Goal: Task Accomplishment & Management: Manage account settings

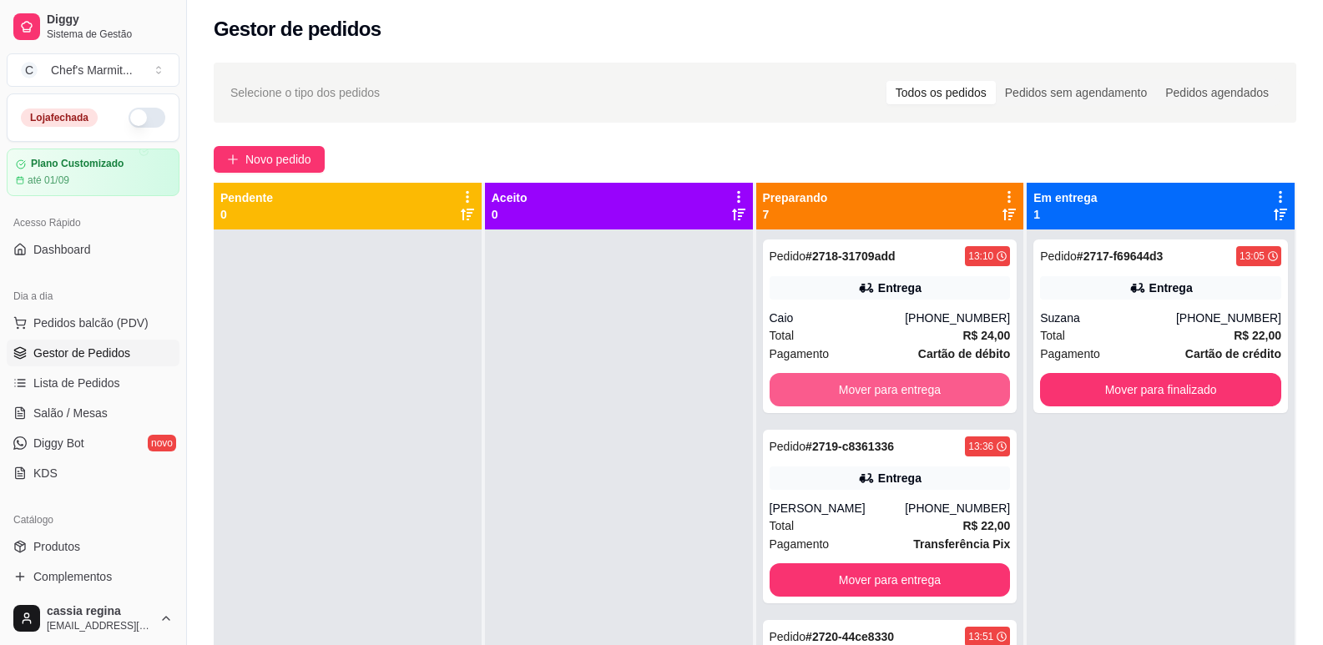
scroll to position [4, 0]
click at [920, 386] on button "Mover para entrega" at bounding box center [890, 389] width 241 height 33
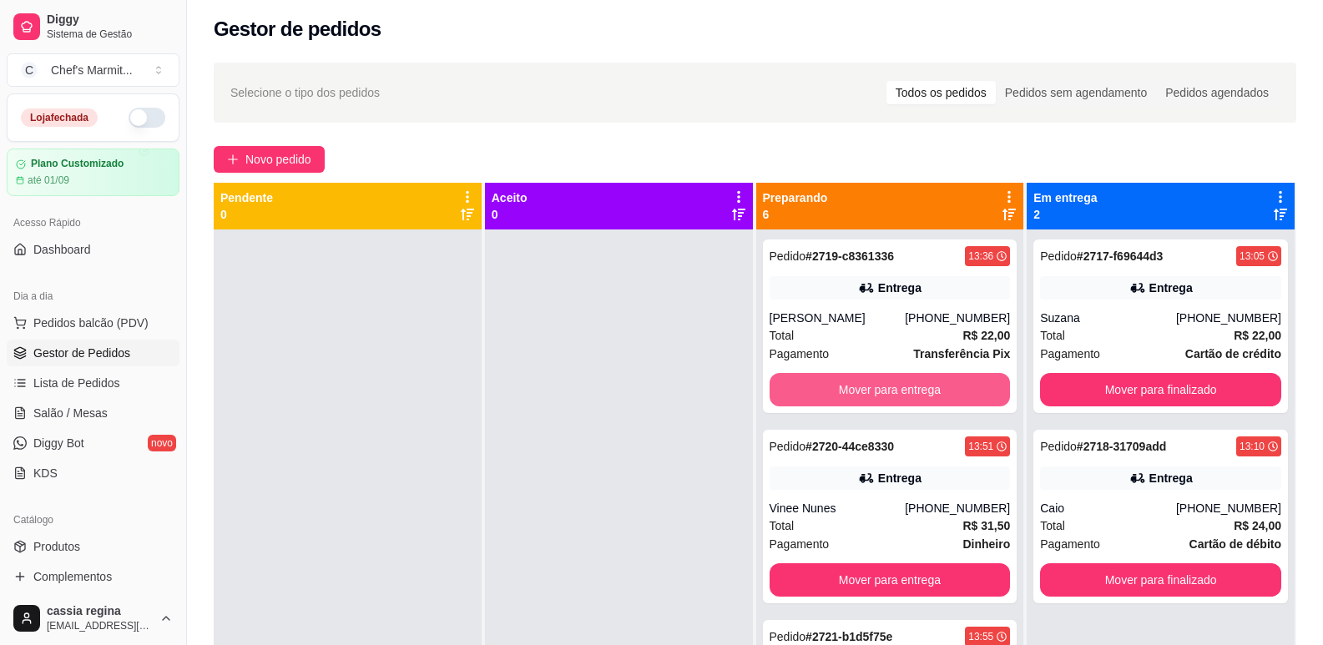
click at [920, 386] on button "Mover para entrega" at bounding box center [890, 389] width 241 height 33
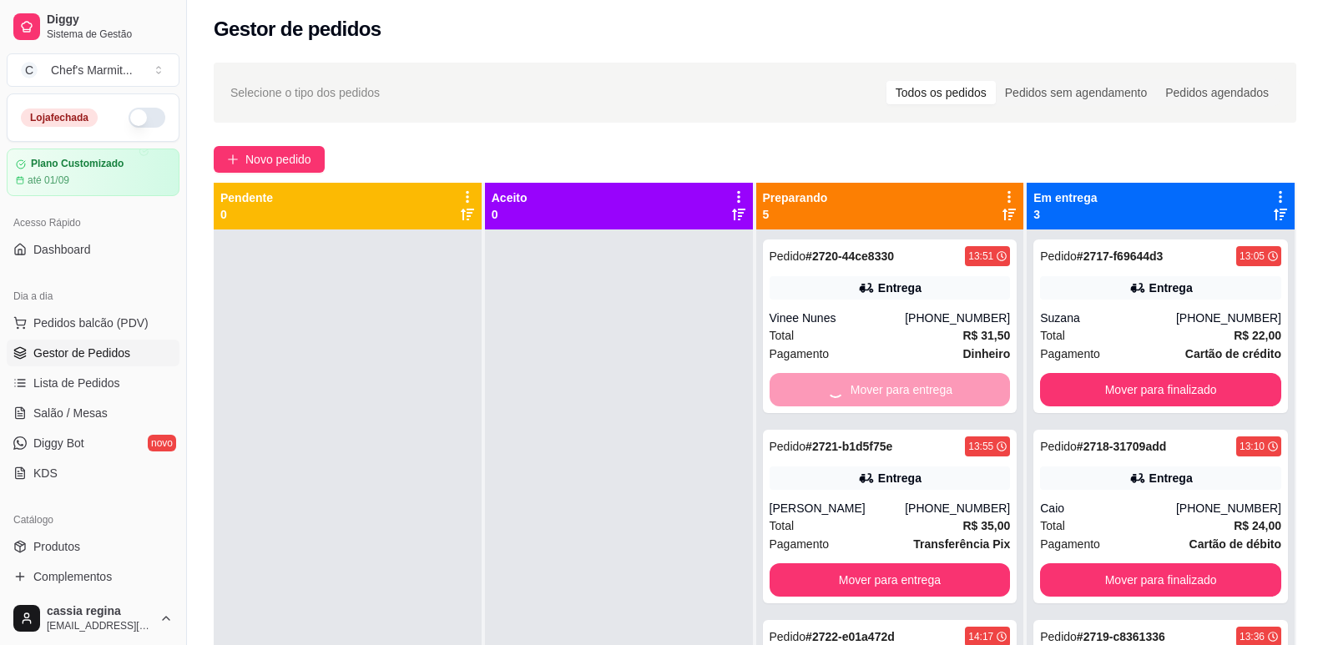
click at [920, 386] on div "Mover para entrega" at bounding box center [890, 389] width 241 height 33
click at [920, 386] on button "Mover para entrega" at bounding box center [890, 389] width 241 height 33
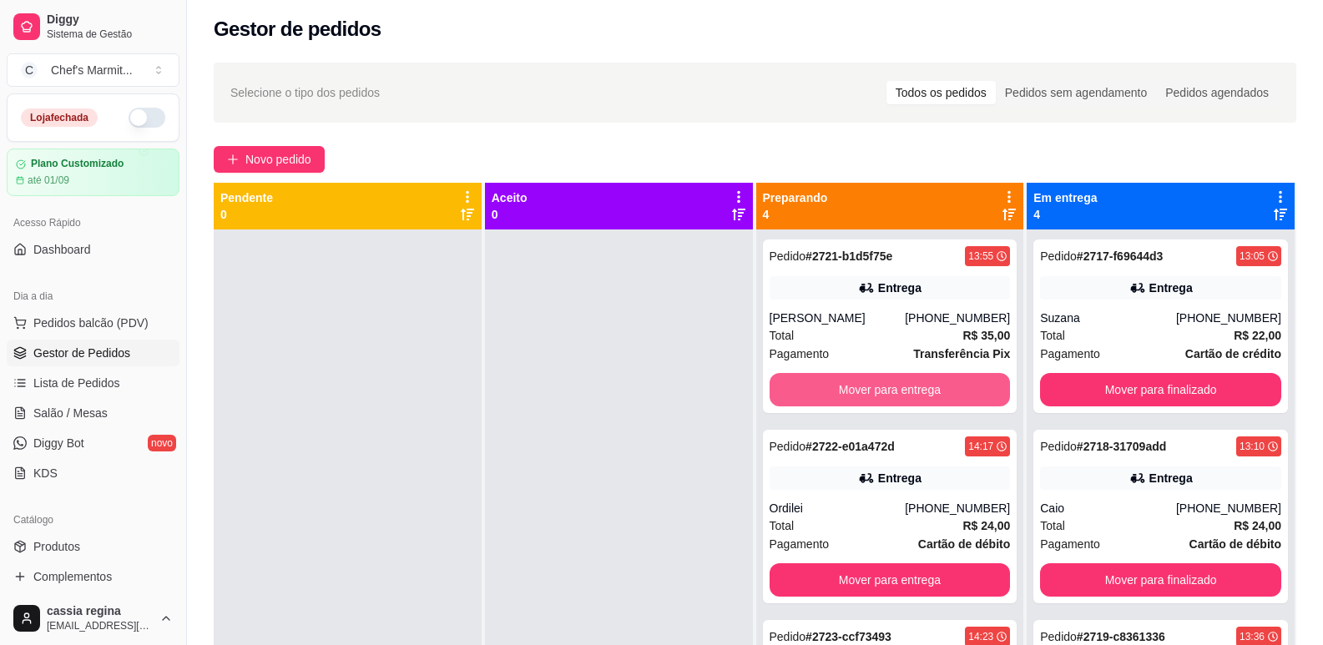
click at [920, 386] on button "Mover para entrega" at bounding box center [890, 389] width 241 height 33
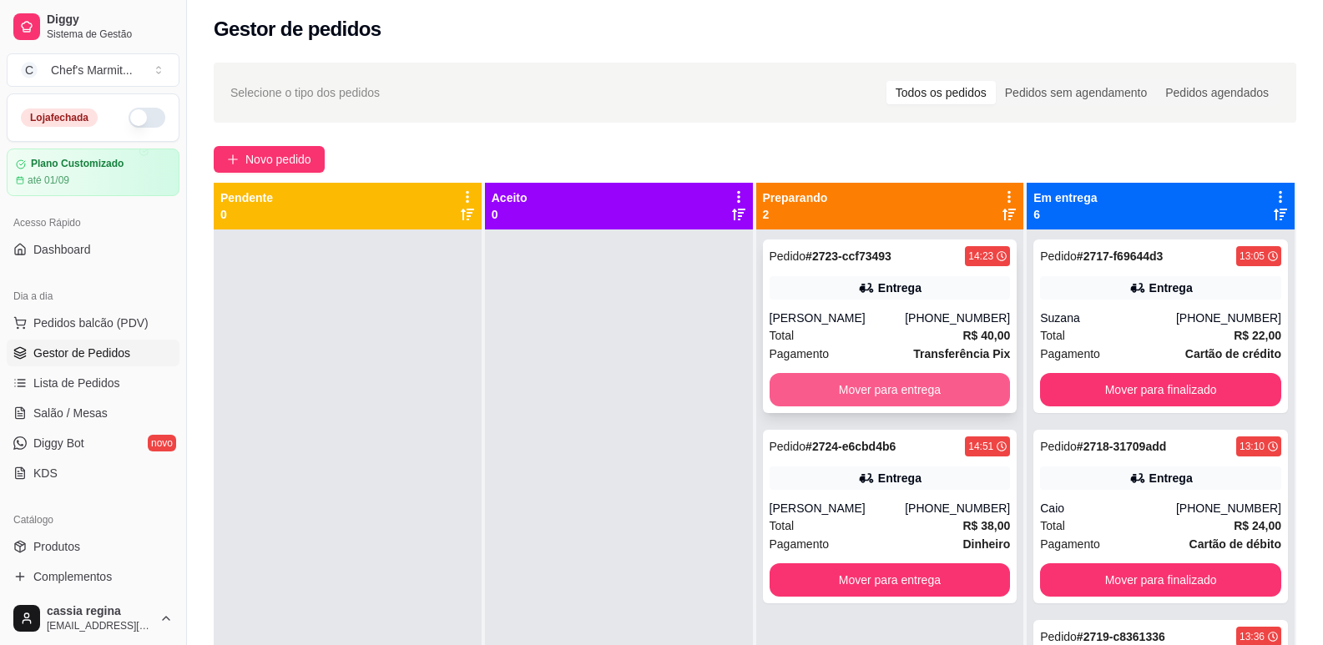
click at [990, 388] on button "Mover para entrega" at bounding box center [890, 389] width 241 height 33
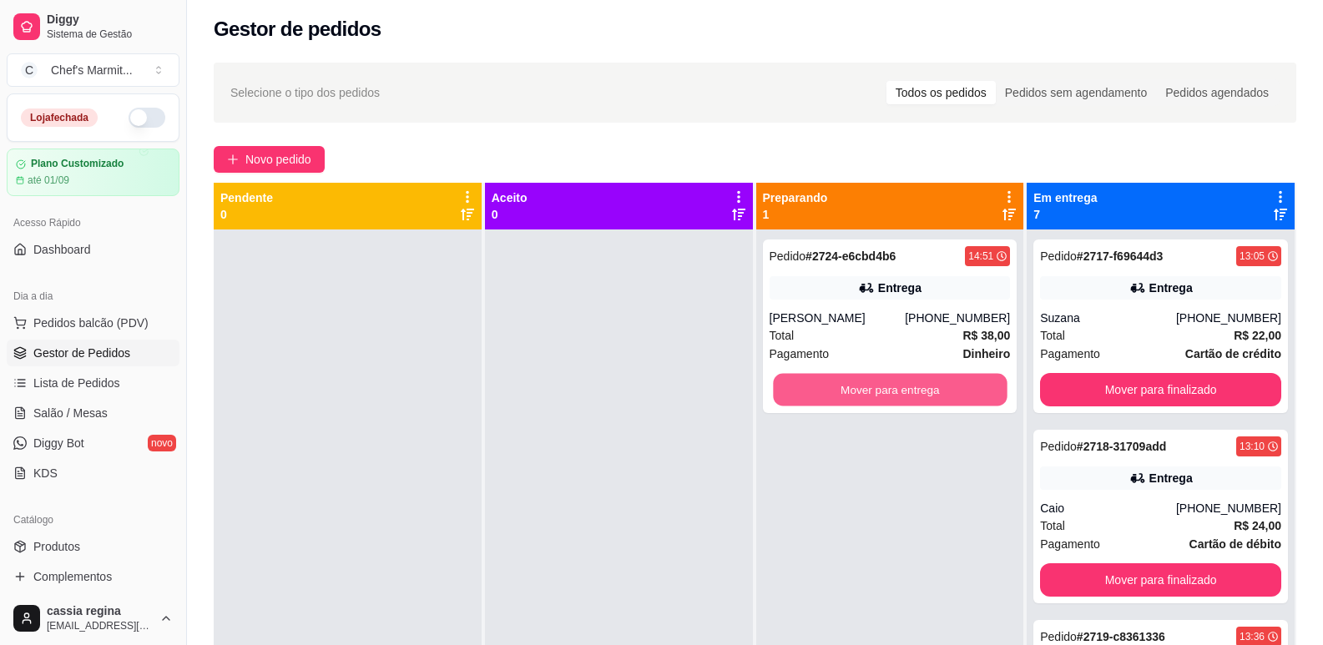
click at [990, 388] on button "Mover para entrega" at bounding box center [890, 390] width 234 height 33
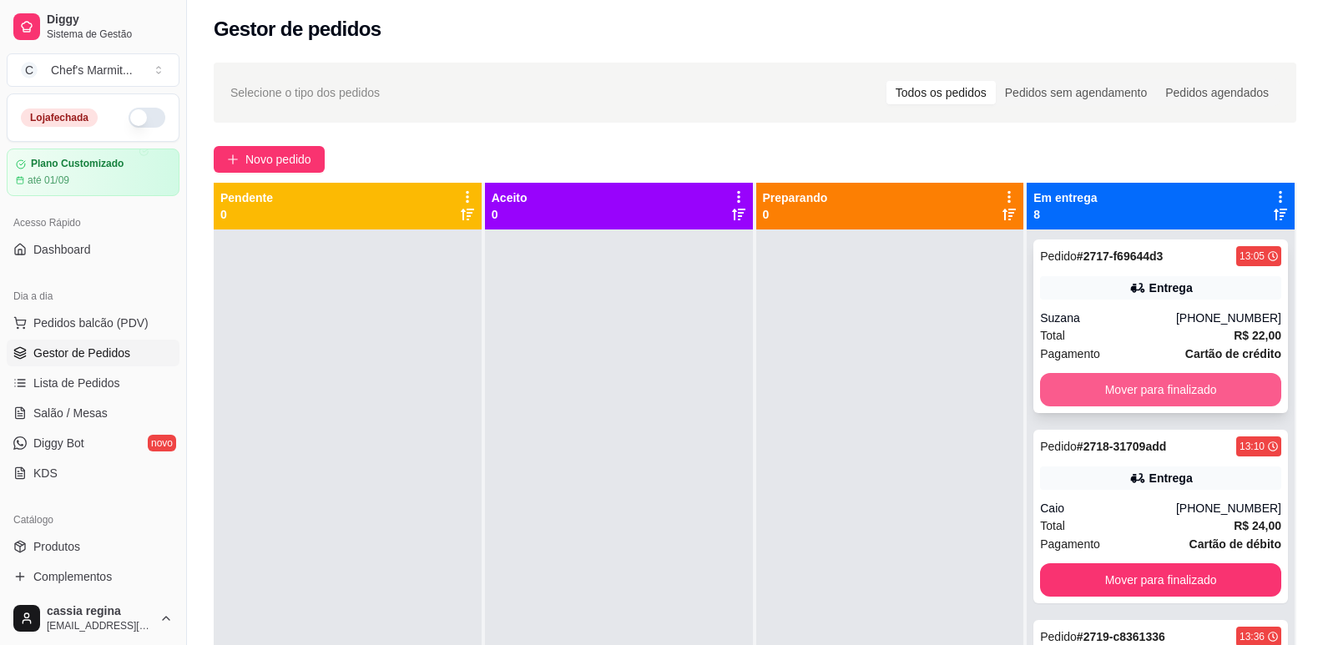
click at [1096, 383] on button "Mover para finalizado" at bounding box center [1160, 389] width 241 height 33
click at [1094, 384] on button "Mover para finalizado" at bounding box center [1160, 389] width 241 height 33
click at [1092, 385] on button "Mover para finalizado" at bounding box center [1160, 389] width 241 height 33
click at [1092, 385] on button "Mover para finalizado" at bounding box center [1161, 390] width 234 height 33
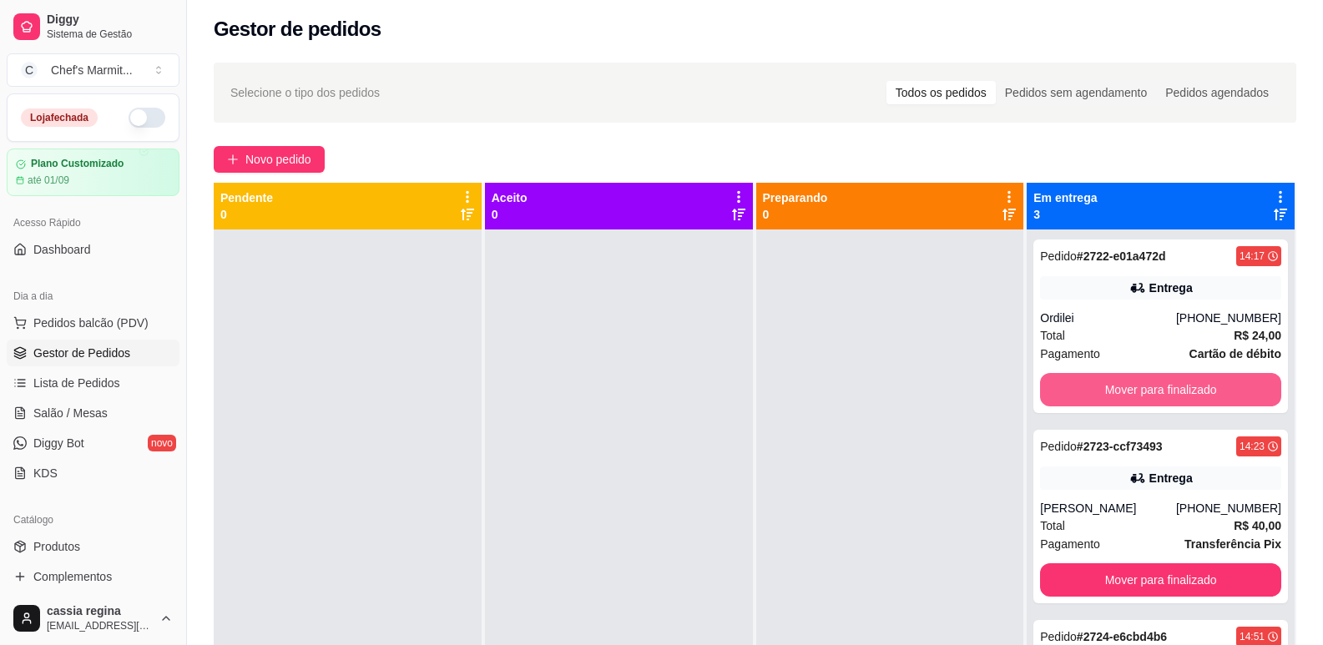
click at [1092, 385] on button "Mover para finalizado" at bounding box center [1160, 389] width 241 height 33
click at [1092, 385] on button "Mover para finalizado" at bounding box center [1161, 390] width 234 height 33
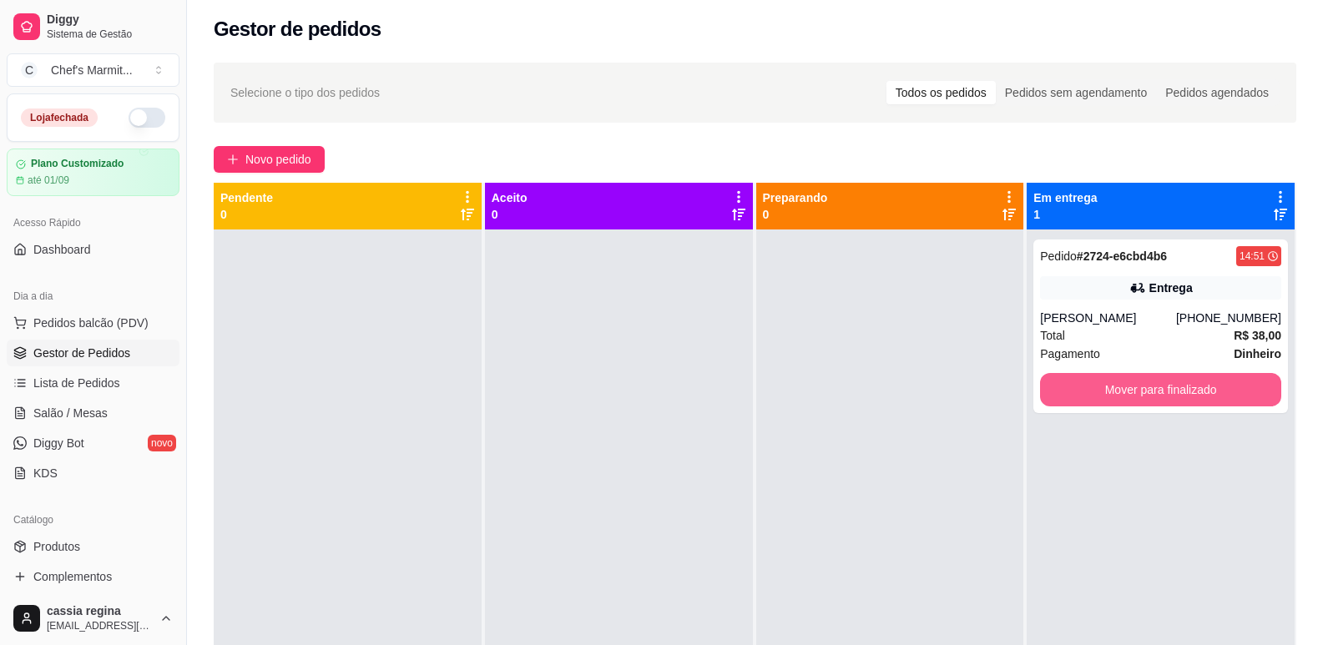
click at [1092, 385] on button "Mover para finalizado" at bounding box center [1160, 389] width 241 height 33
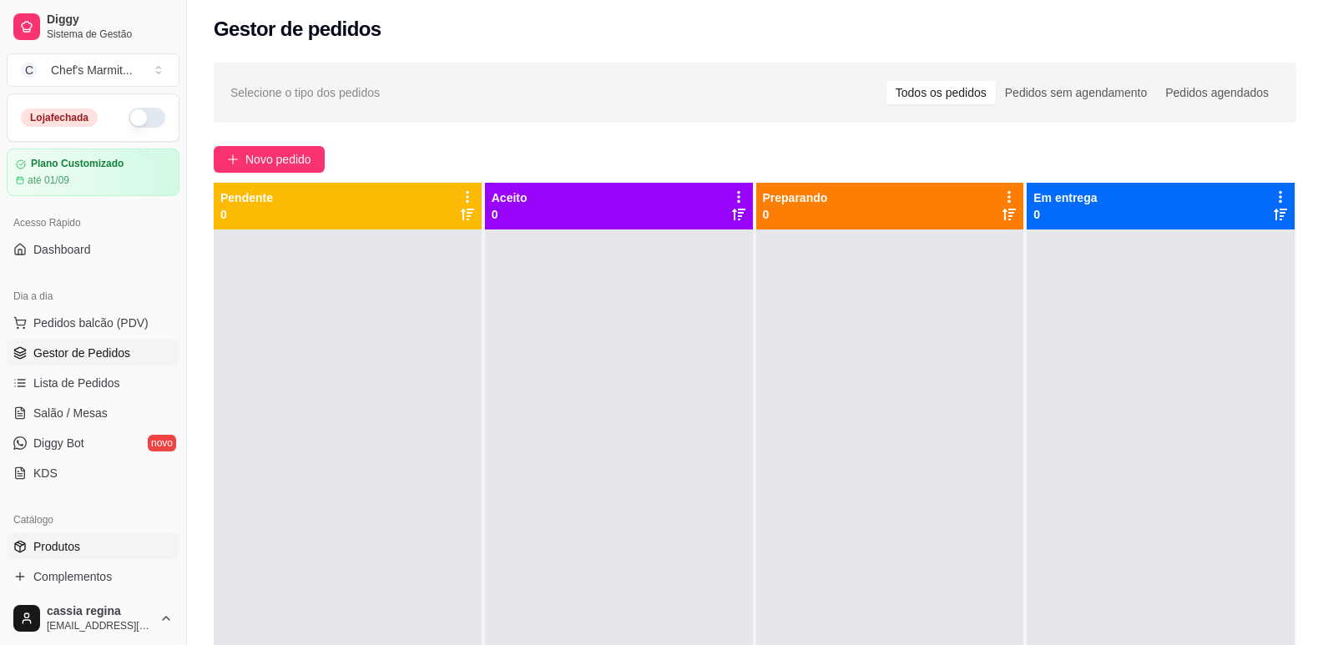
click at [124, 539] on link "Produtos" at bounding box center [93, 546] width 173 height 27
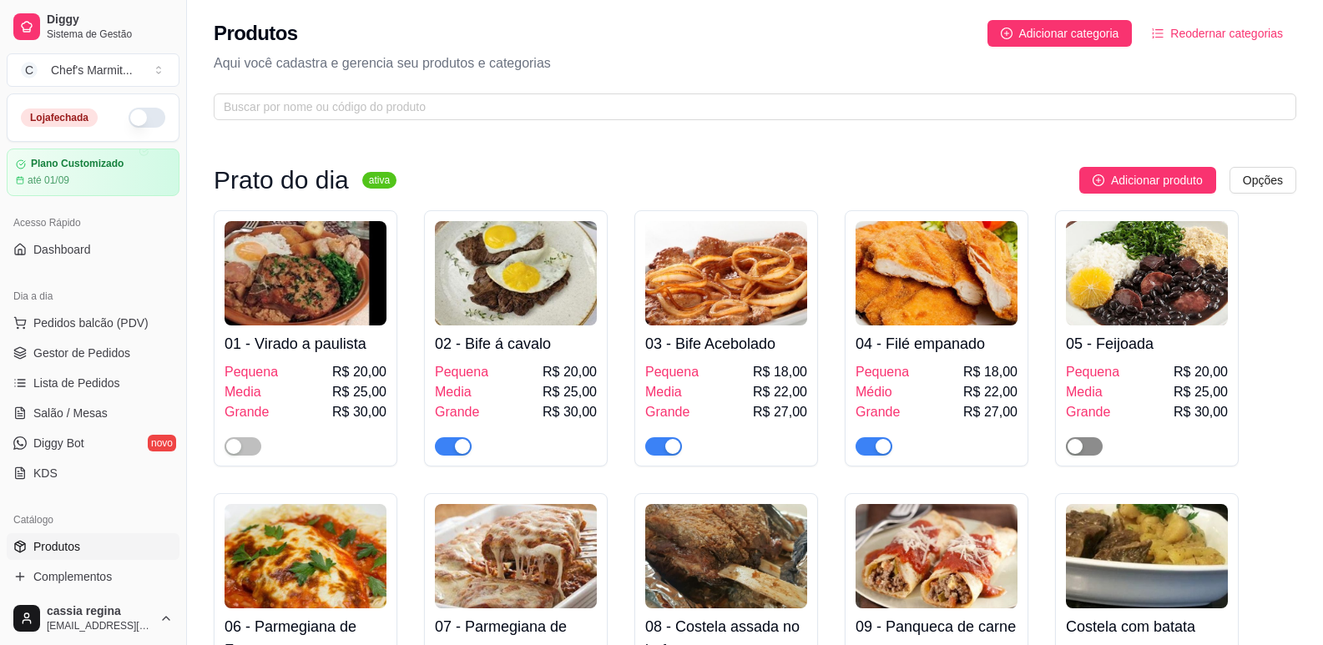
click at [1096, 450] on span "button" at bounding box center [1084, 446] width 37 height 18
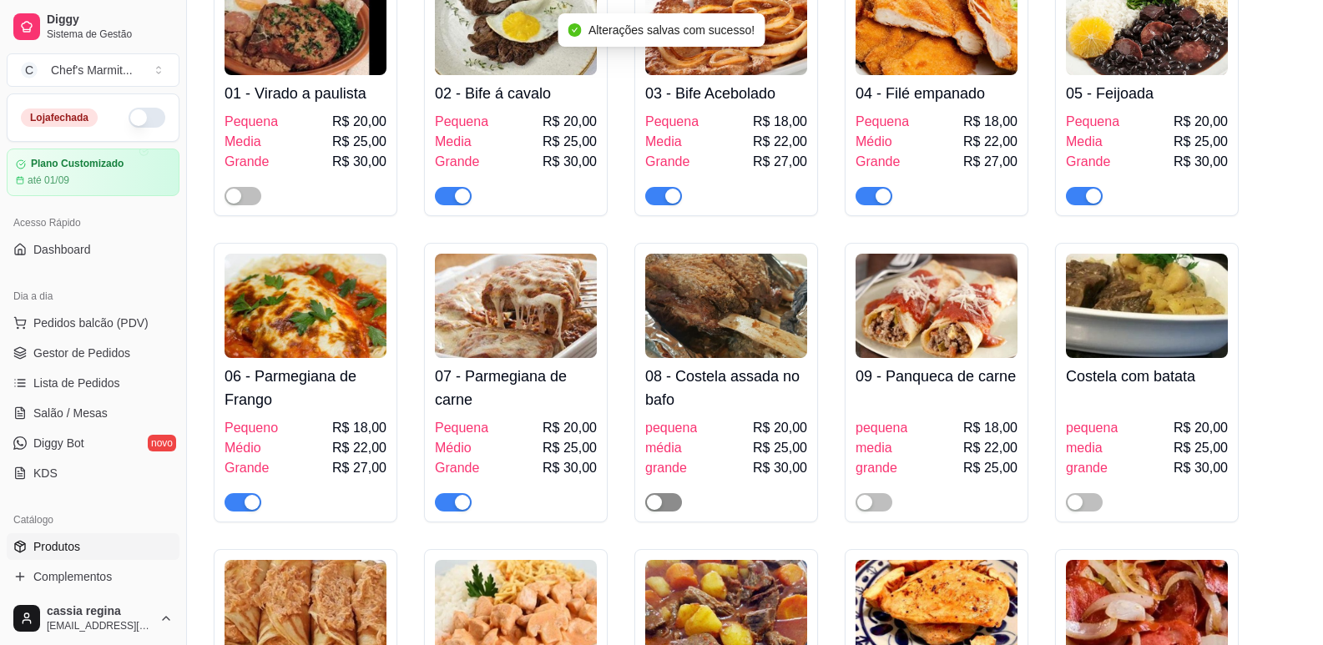
click at [675, 501] on span "button" at bounding box center [663, 502] width 37 height 18
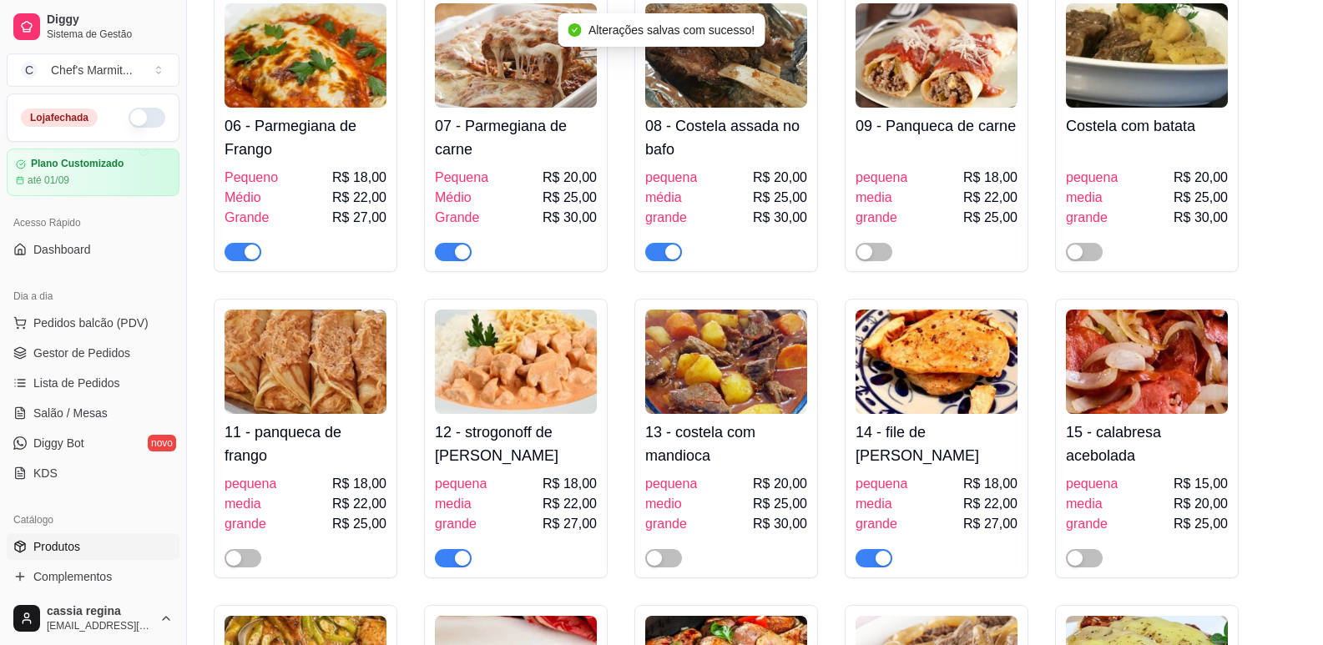
scroll to position [584, 0]
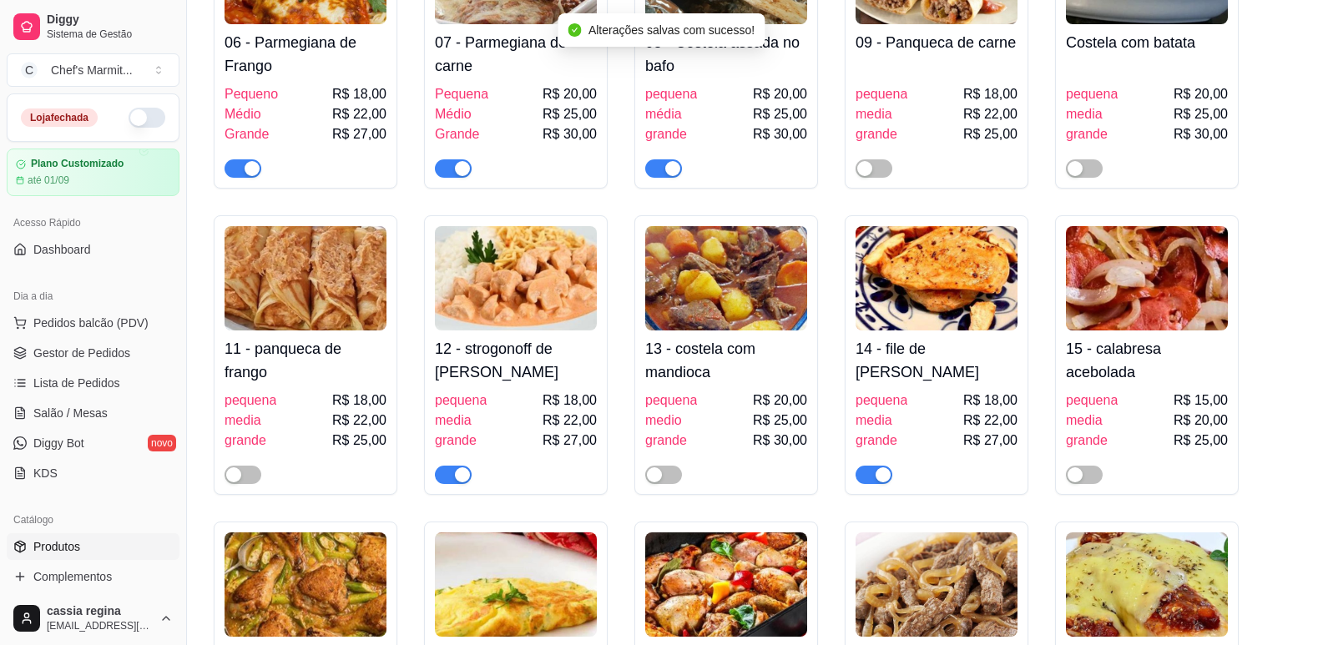
click at [452, 481] on span "button" at bounding box center [453, 475] width 37 height 18
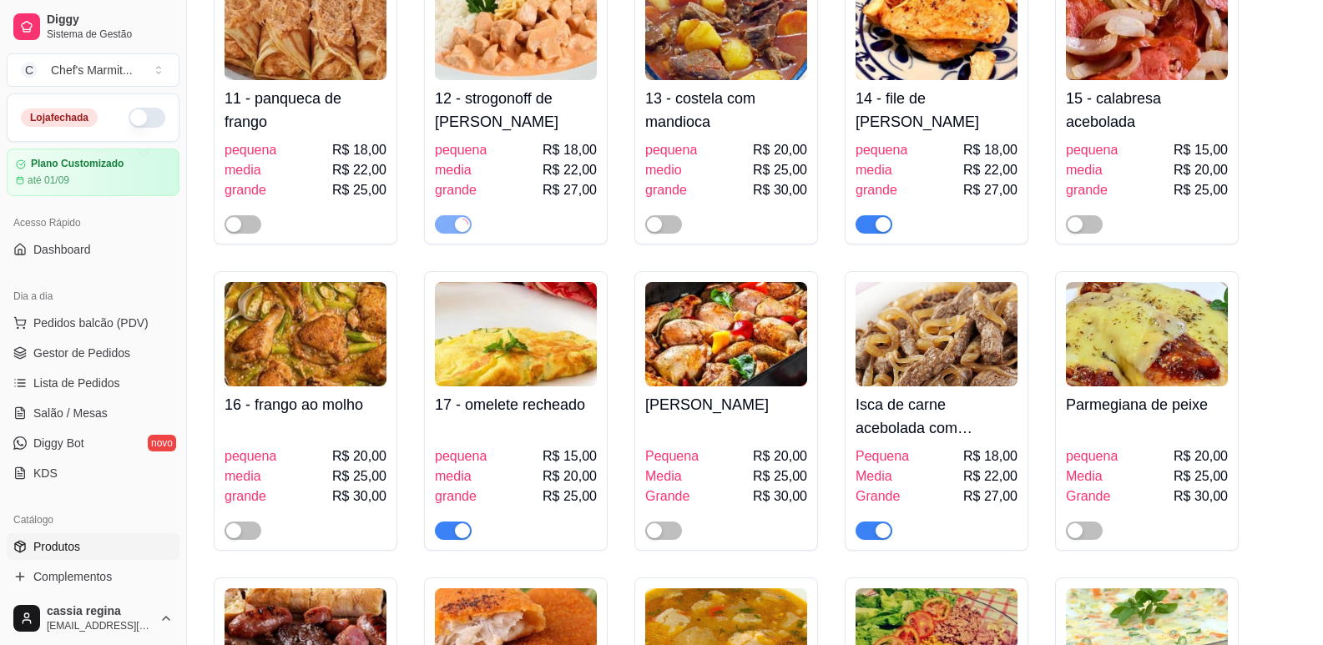
click at [871, 533] on span "button" at bounding box center [874, 531] width 37 height 18
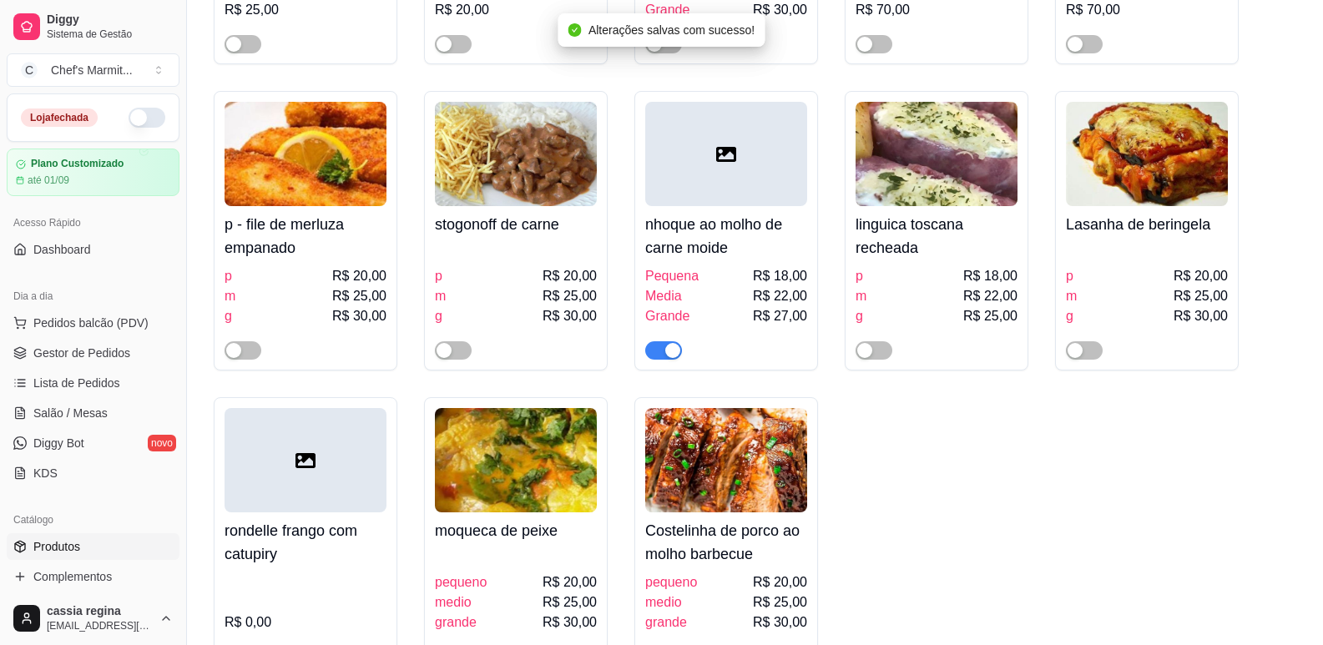
scroll to position [2337, 0]
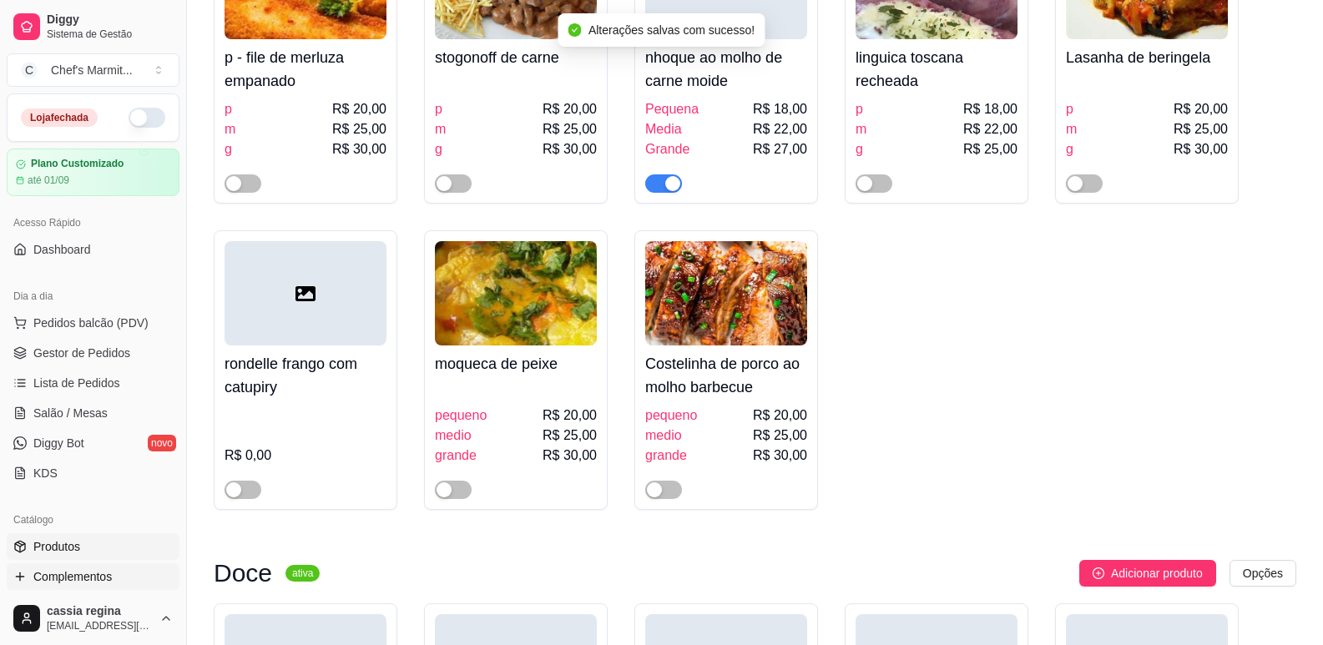
click at [77, 569] on span "Complementos" at bounding box center [72, 576] width 78 height 17
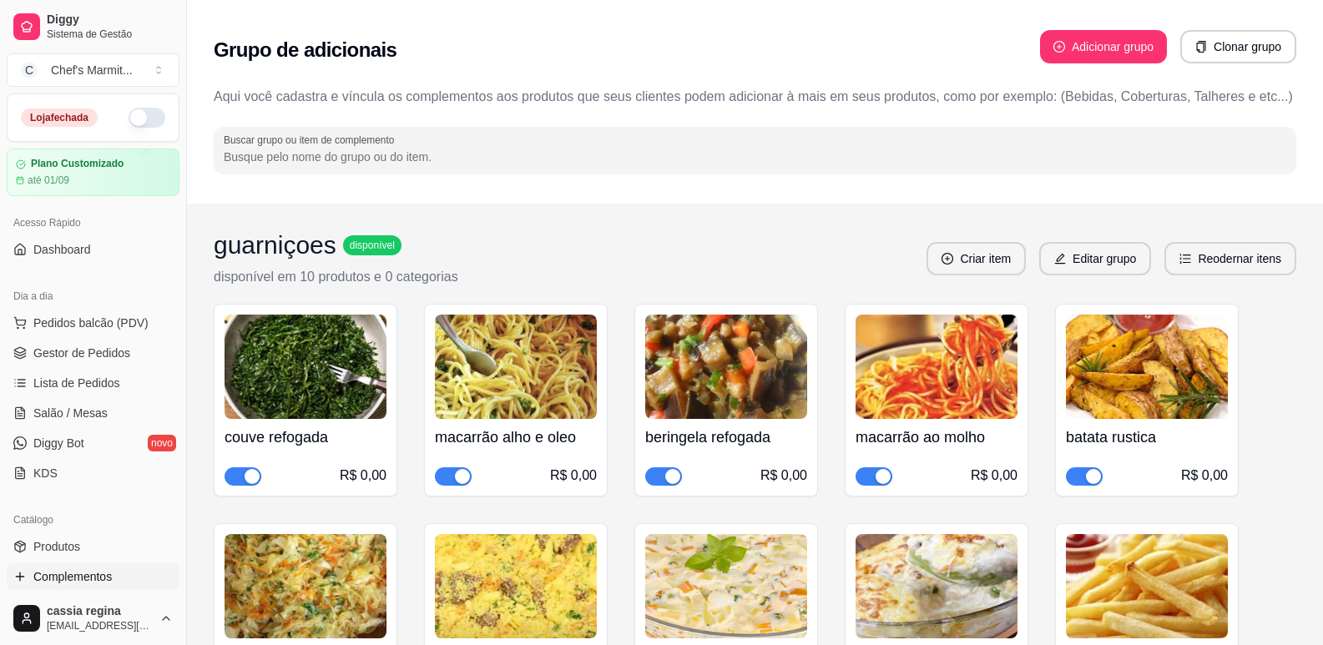
scroll to position [83, 0]
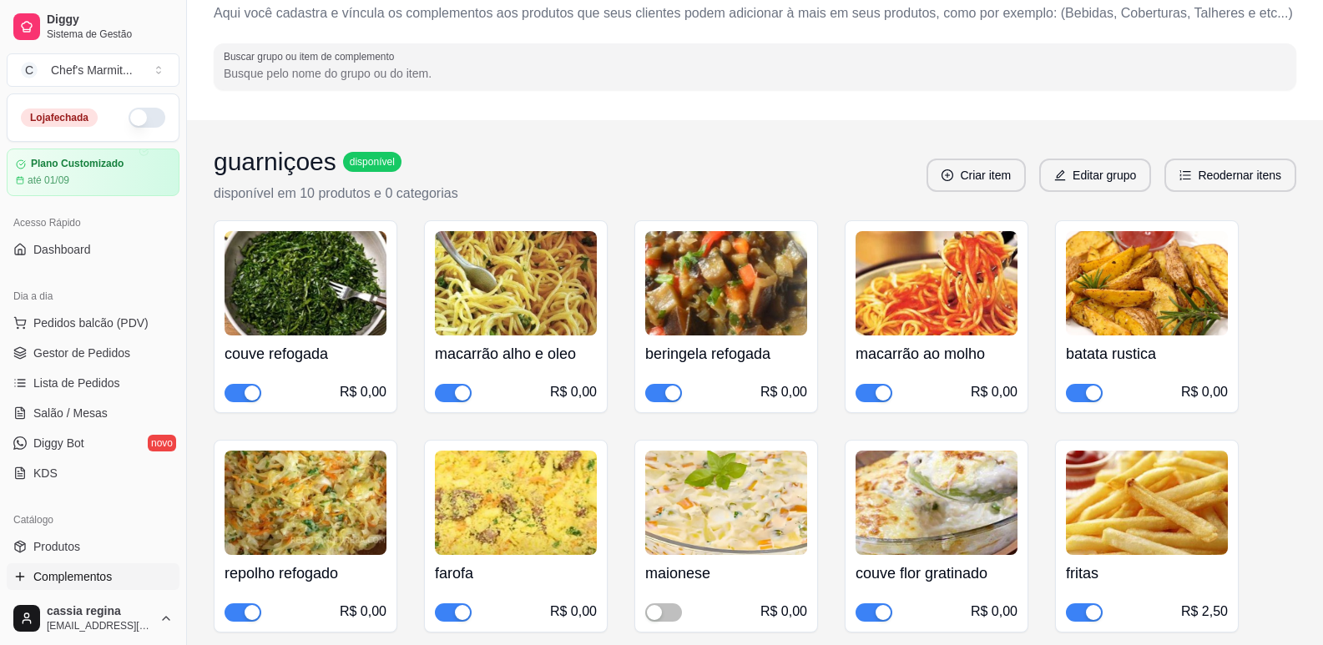
click at [663, 386] on span "button" at bounding box center [663, 393] width 37 height 18
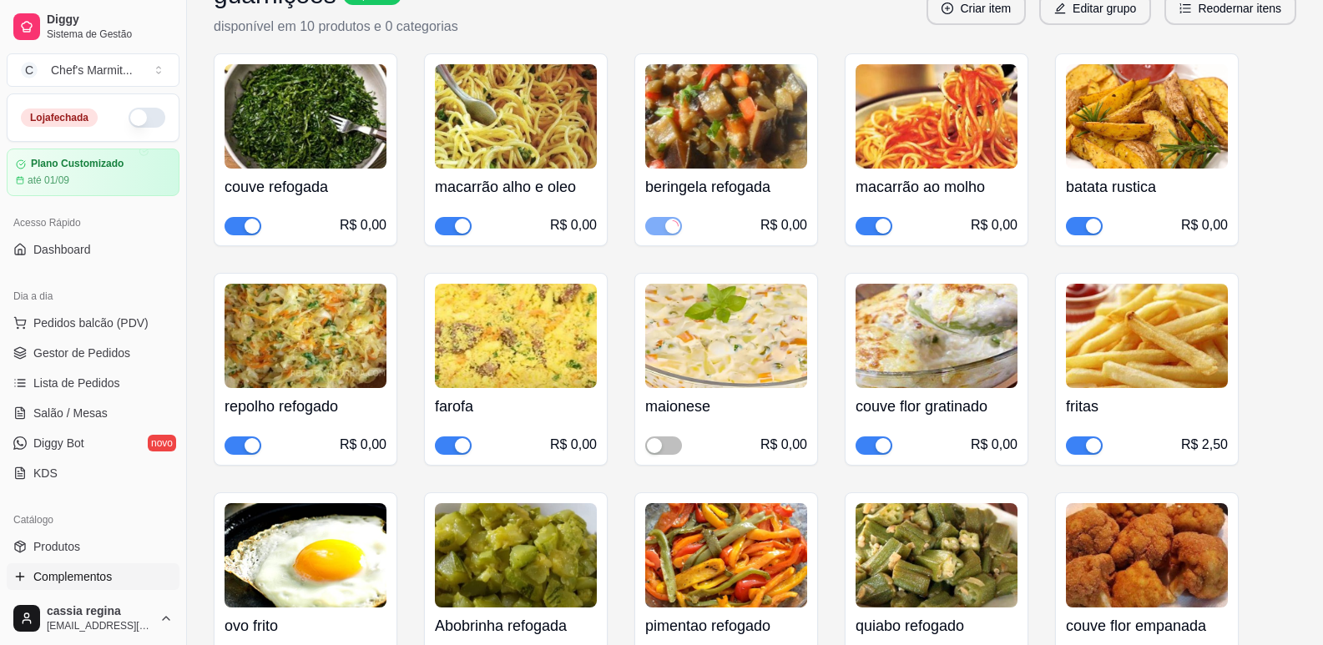
click at [247, 441] on div "button" at bounding box center [252, 445] width 15 height 15
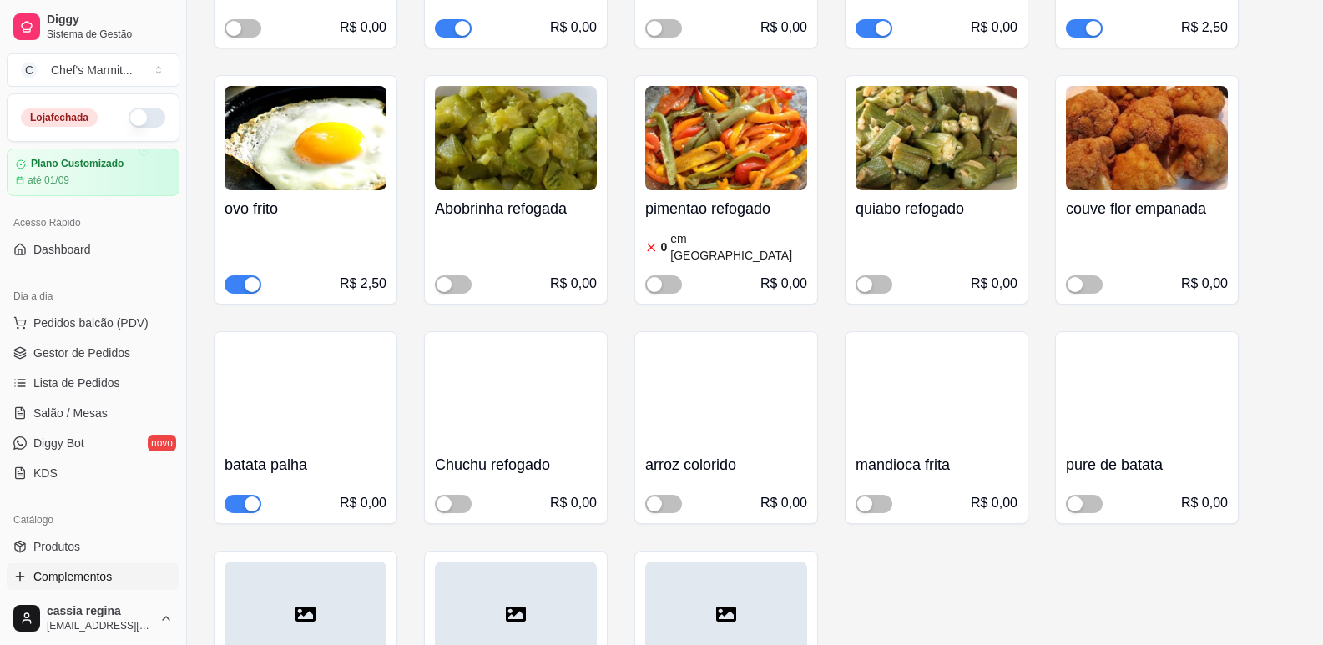
scroll to position [417, 0]
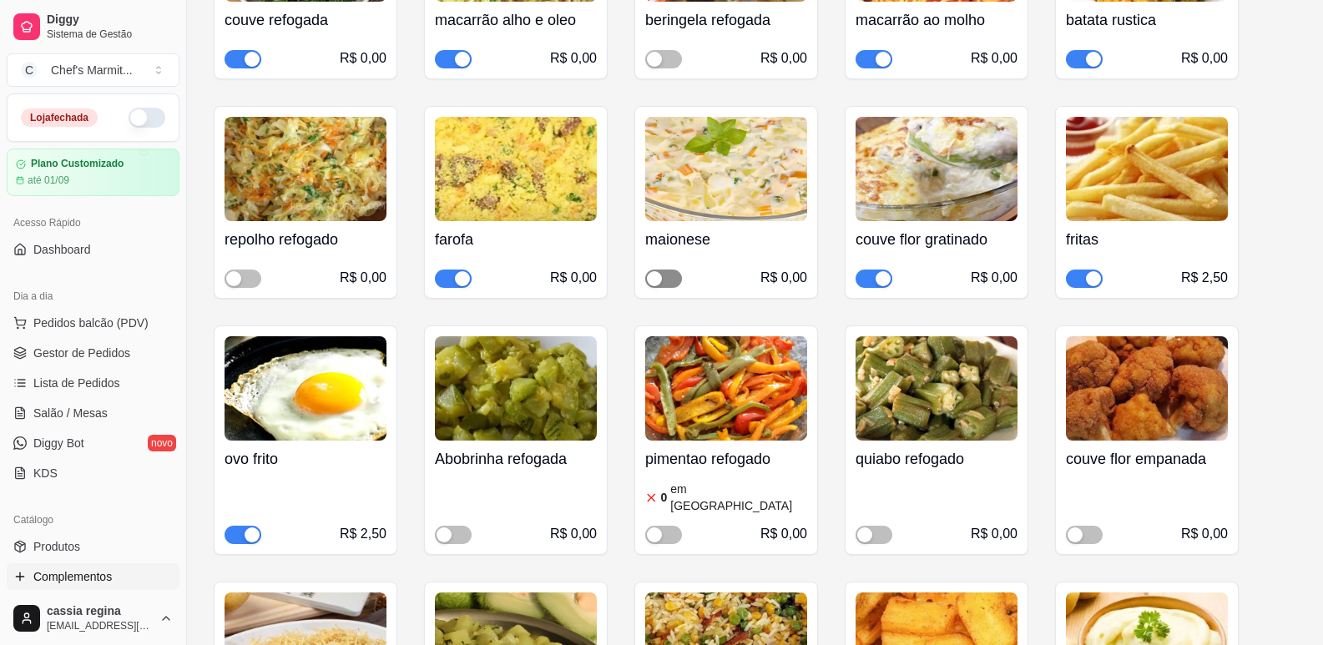
click at [670, 279] on span "button" at bounding box center [663, 279] width 37 height 18
click at [882, 275] on div "button" at bounding box center [883, 278] width 15 height 15
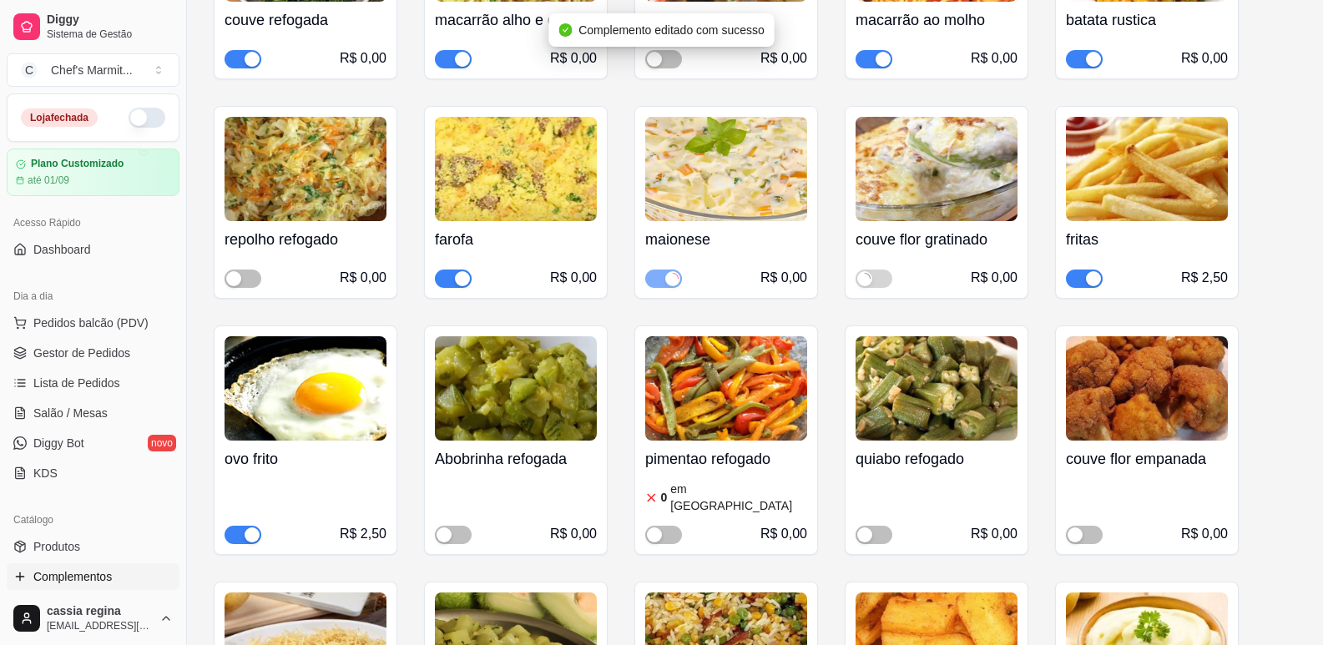
click at [132, 122] on button "button" at bounding box center [147, 118] width 37 height 20
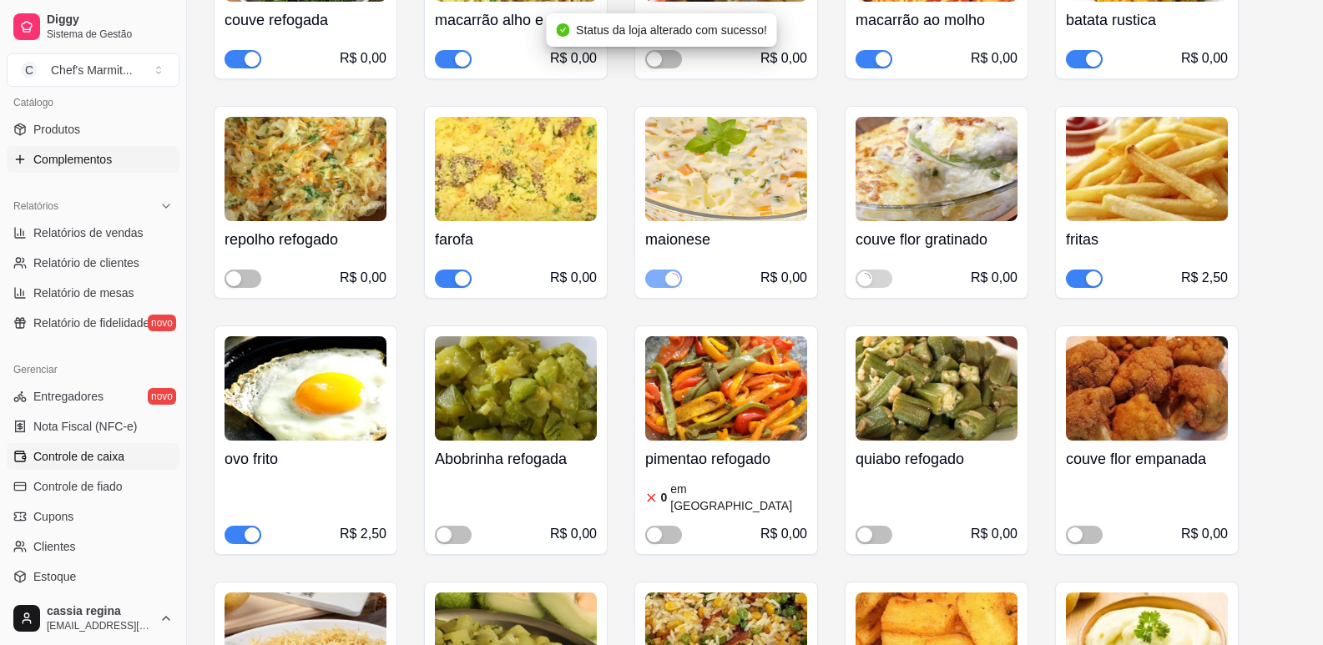
click at [113, 452] on span "Controle de caixa" at bounding box center [78, 456] width 91 height 17
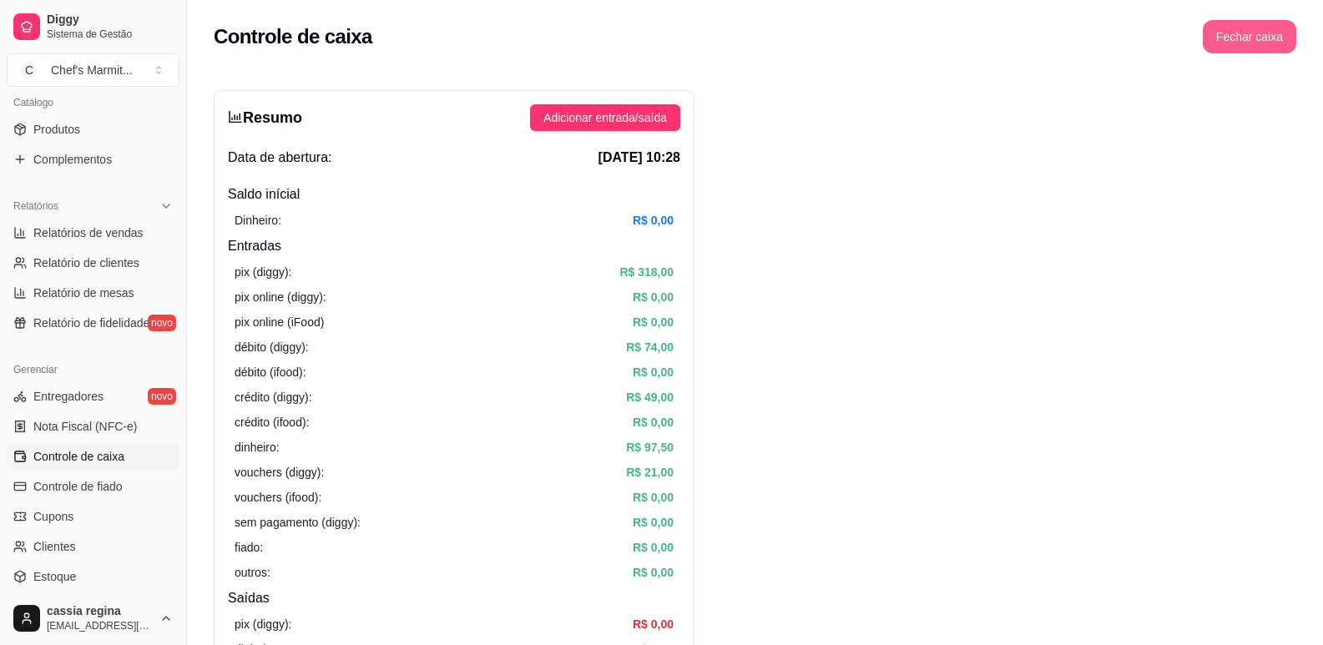
click at [1289, 33] on button "Fechar caixa" at bounding box center [1249, 36] width 93 height 33
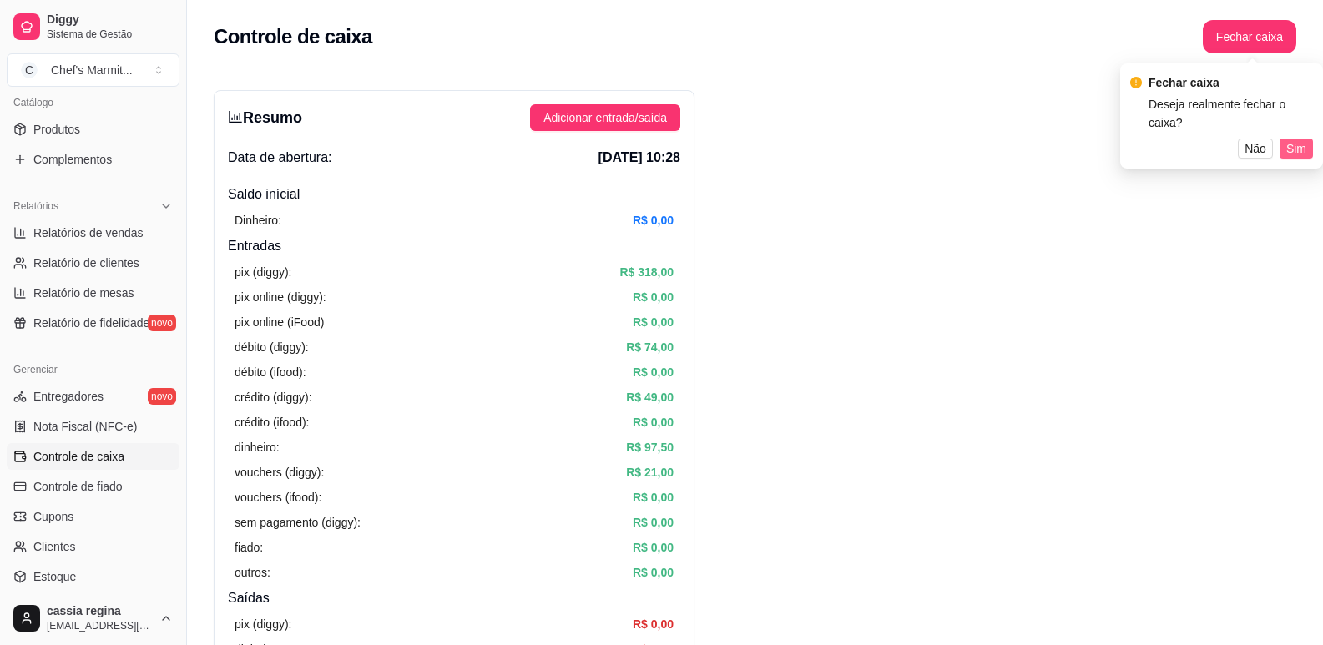
click at [1306, 139] on button "Sim" at bounding box center [1296, 149] width 33 height 20
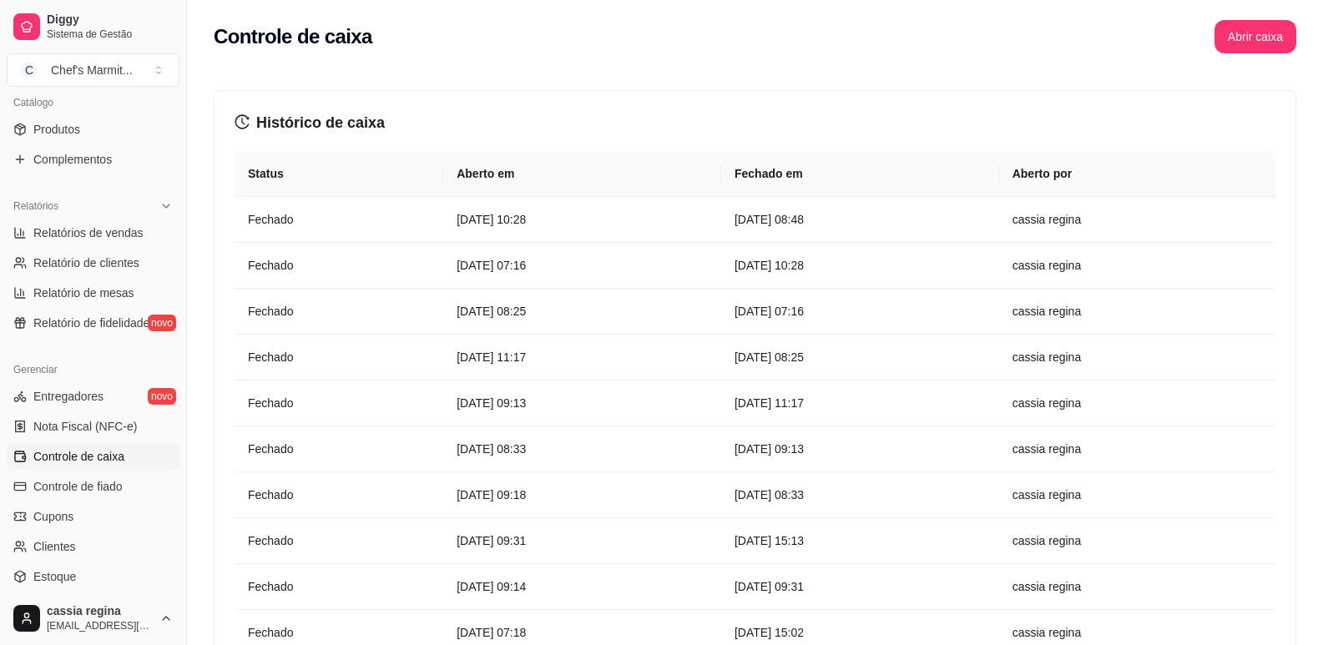
click at [1240, 53] on div "Controle de caixa Abrir caixa" at bounding box center [755, 31] width 1136 height 63
click at [1240, 36] on button "Abrir caixa" at bounding box center [1256, 36] width 82 height 33
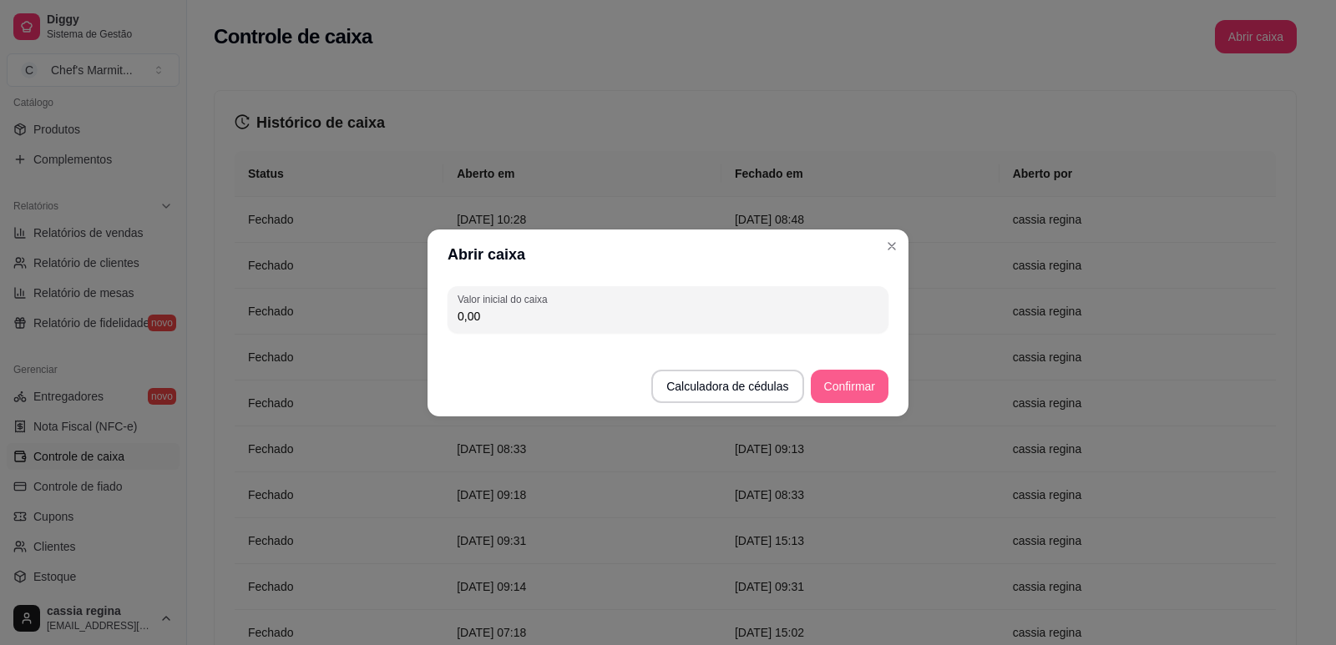
click at [828, 387] on button "Confirmar" at bounding box center [850, 386] width 78 height 33
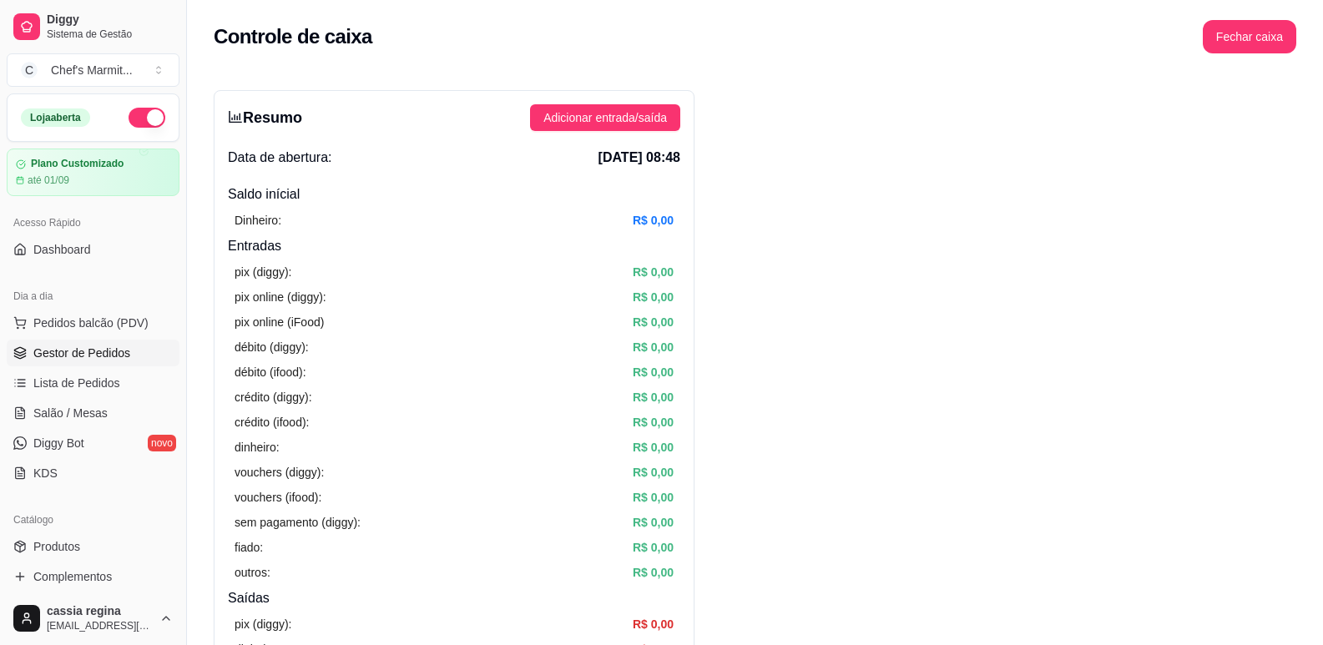
click at [99, 350] on span "Gestor de Pedidos" at bounding box center [81, 353] width 97 height 17
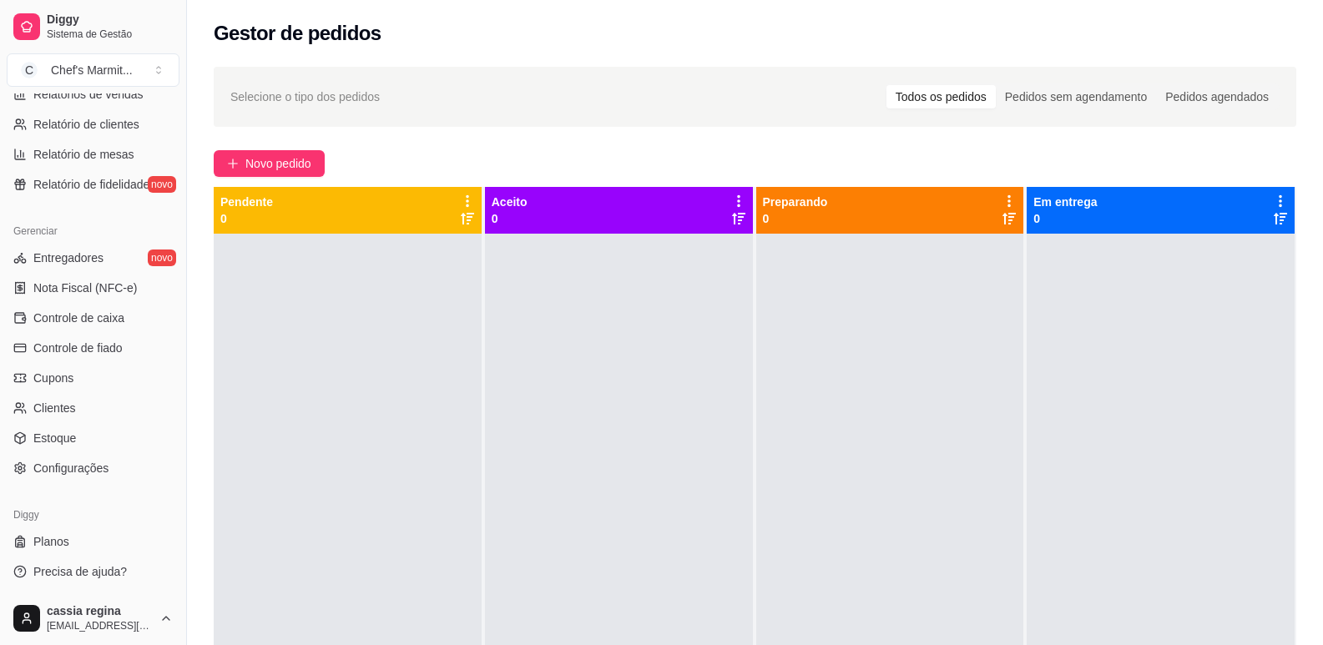
click at [841, 418] on div at bounding box center [890, 556] width 268 height 645
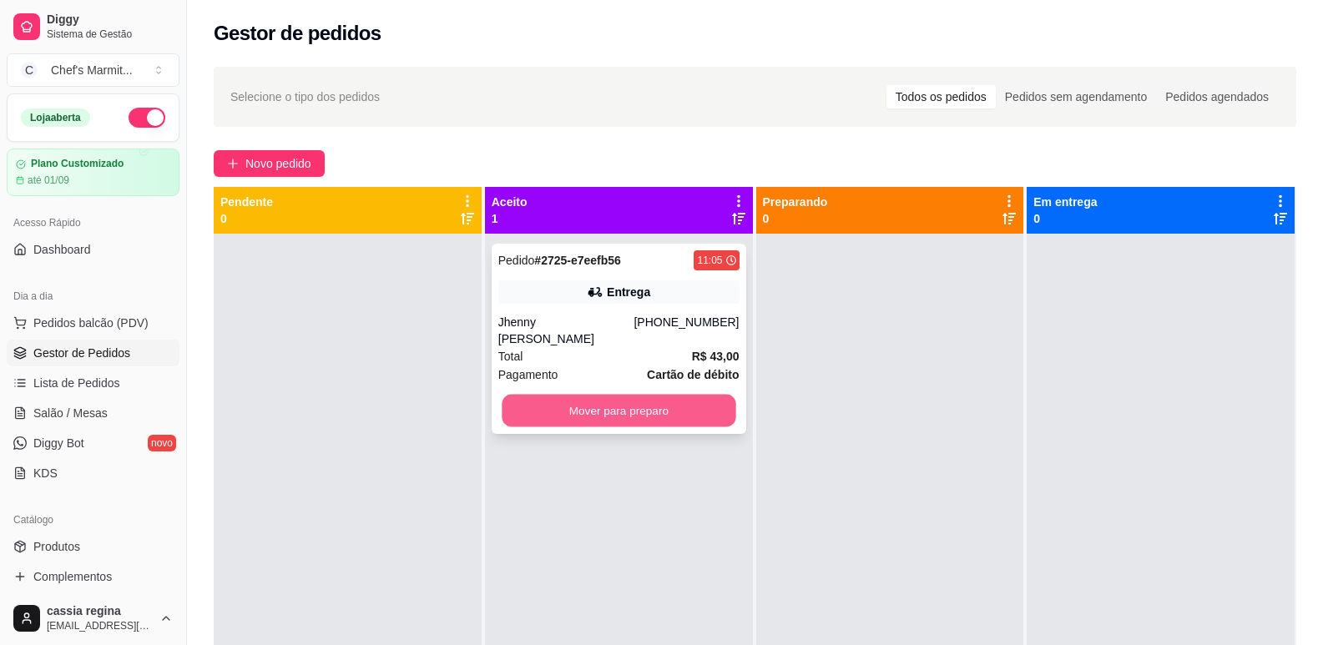
click at [701, 408] on button "Mover para preparo" at bounding box center [619, 411] width 234 height 33
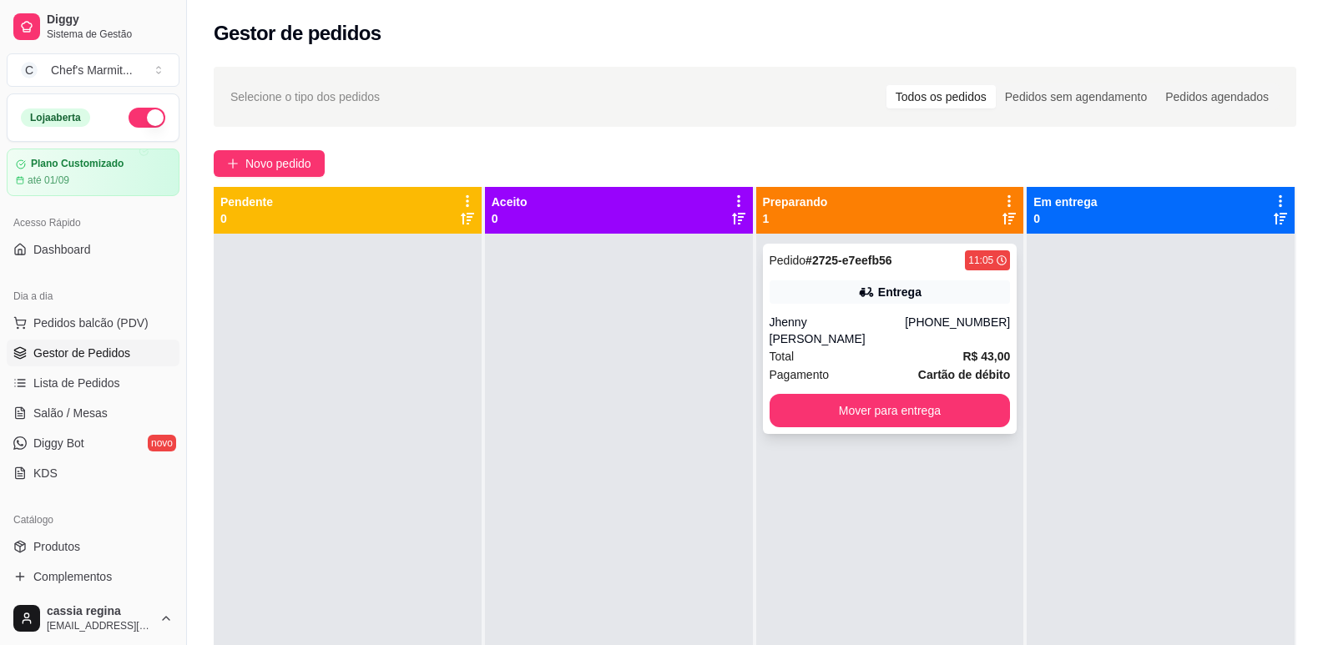
click at [924, 311] on div "Pedido # 2725-e7eefb56 11:05 Entrega Jhenny [PERSON_NAME] [PHONE_NUMBER] Total …" at bounding box center [890, 339] width 255 height 190
click at [962, 394] on button "Mover para entrega" at bounding box center [890, 410] width 241 height 33
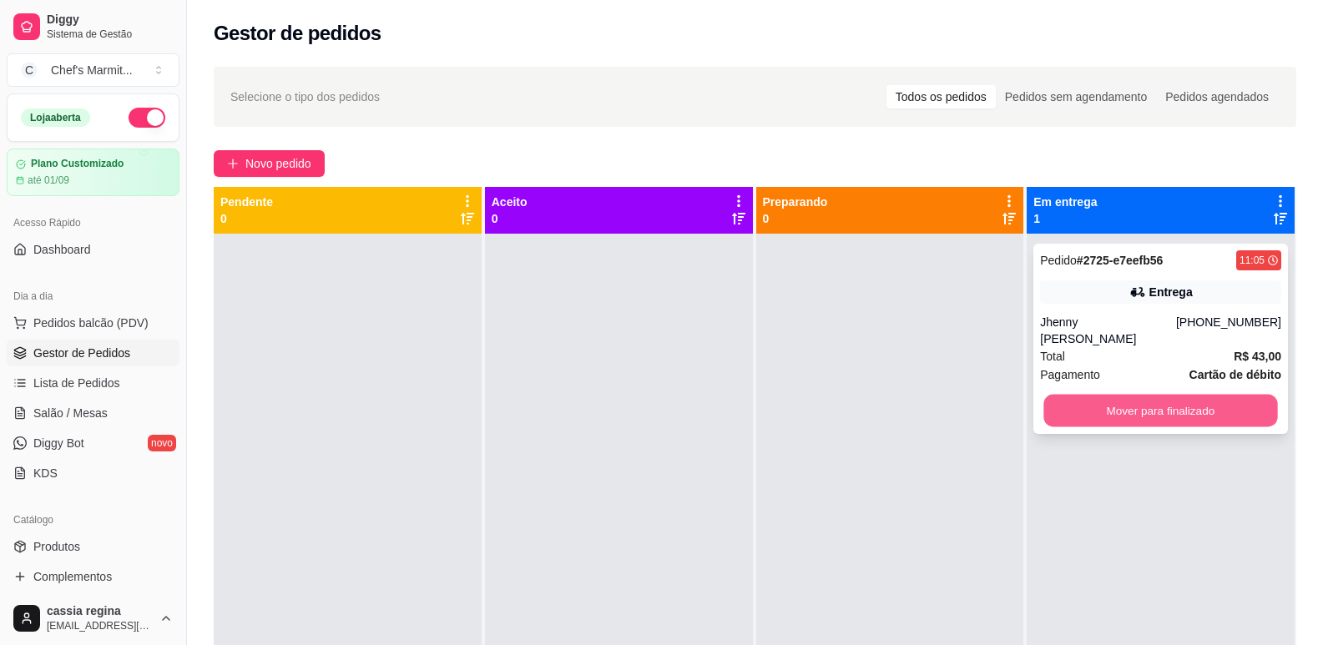
click at [1092, 397] on button "Mover para finalizado" at bounding box center [1161, 411] width 234 height 33
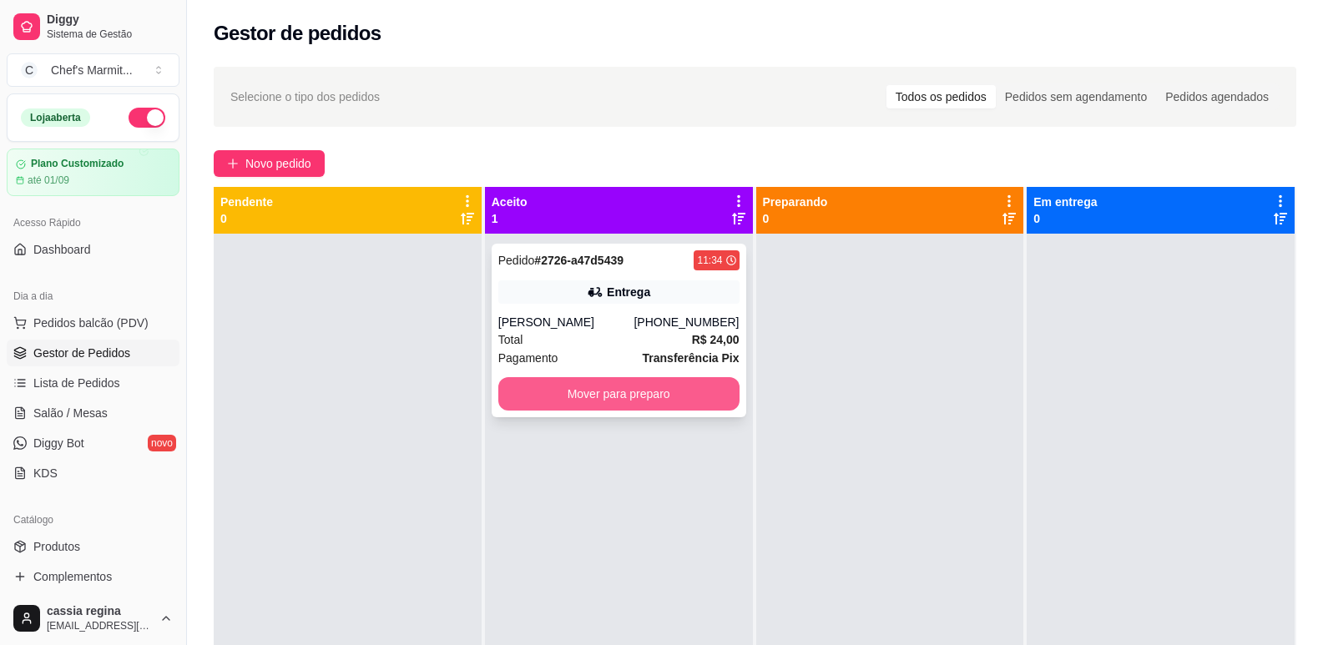
click at [590, 401] on button "Mover para preparo" at bounding box center [618, 393] width 241 height 33
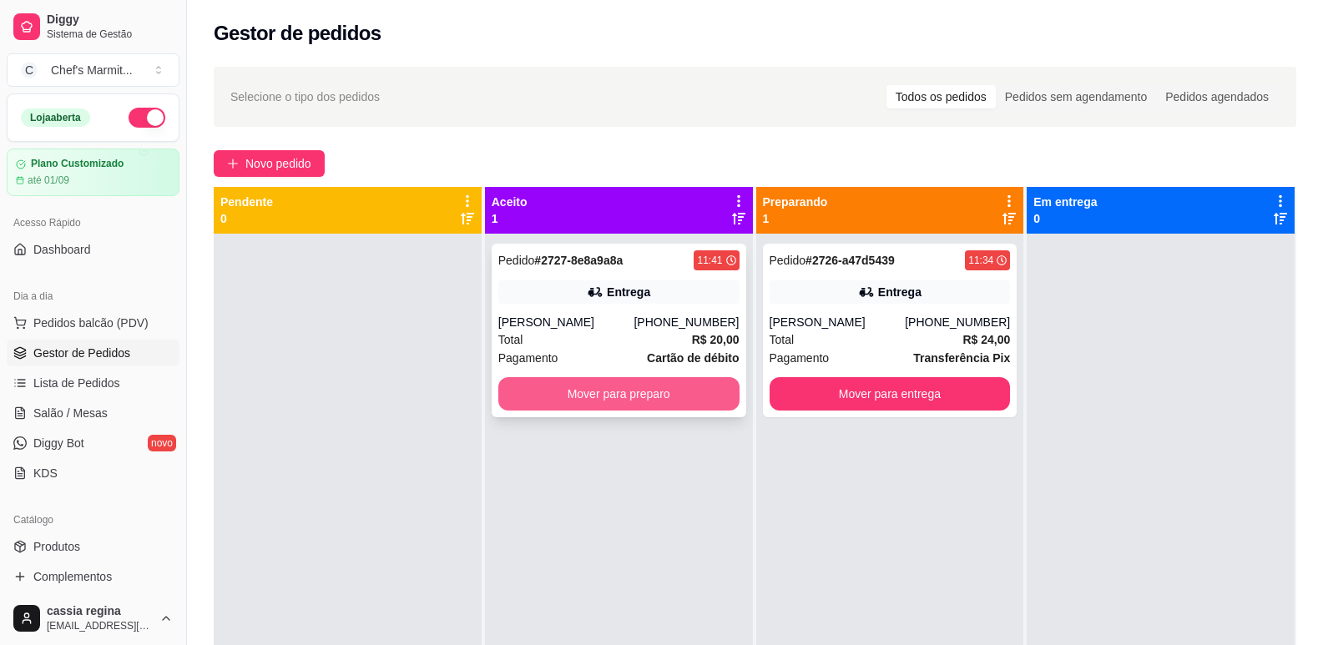
click at [640, 405] on button "Mover para preparo" at bounding box center [618, 393] width 241 height 33
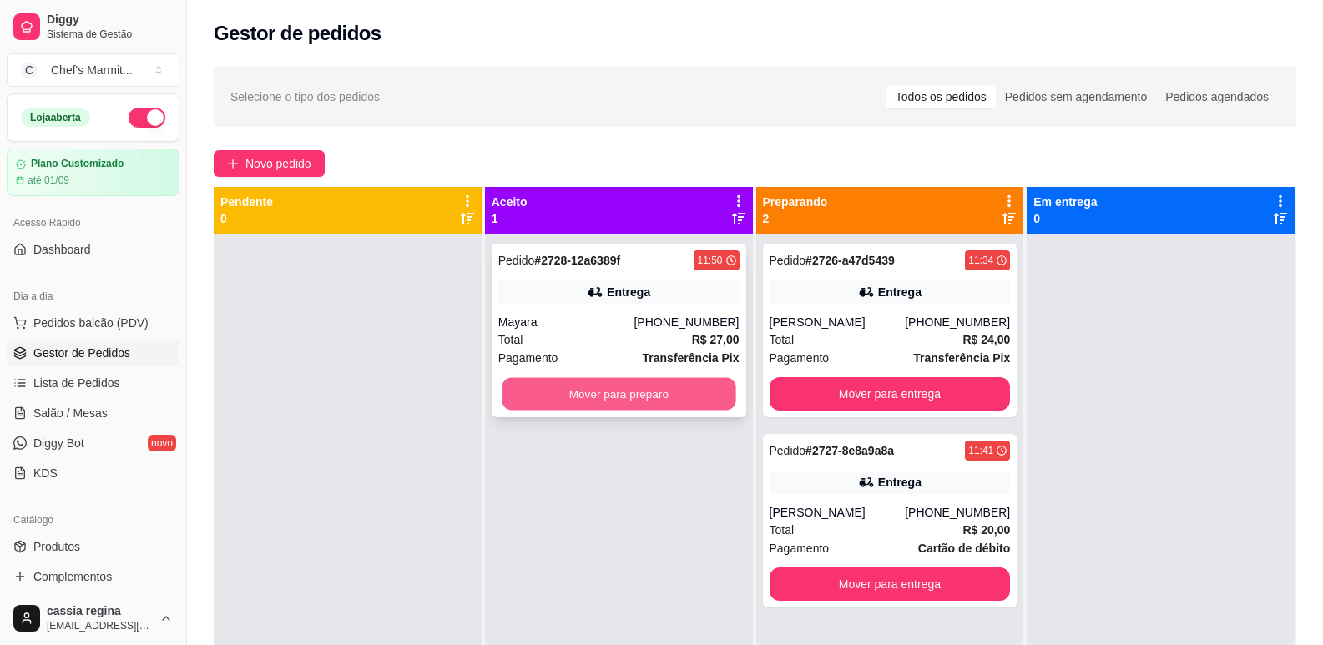
click at [626, 395] on button "Mover para preparo" at bounding box center [619, 394] width 234 height 33
click at [662, 384] on button "Mover para preparo" at bounding box center [619, 394] width 234 height 33
click at [667, 388] on button "Mover para preparo" at bounding box center [618, 393] width 241 height 33
click at [682, 407] on button "Mover para preparo" at bounding box center [619, 394] width 234 height 33
click at [543, 398] on button "Mover para preparo" at bounding box center [618, 393] width 241 height 33
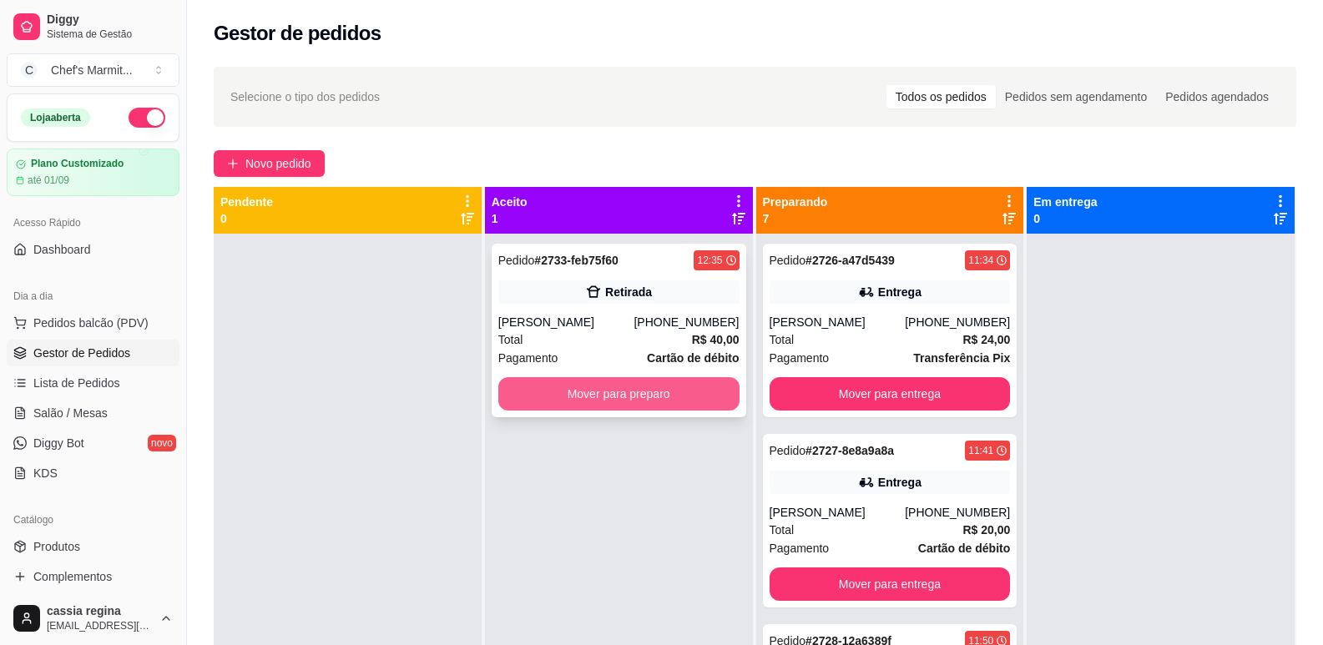
click at [689, 393] on button "Mover para preparo" at bounding box center [618, 393] width 241 height 33
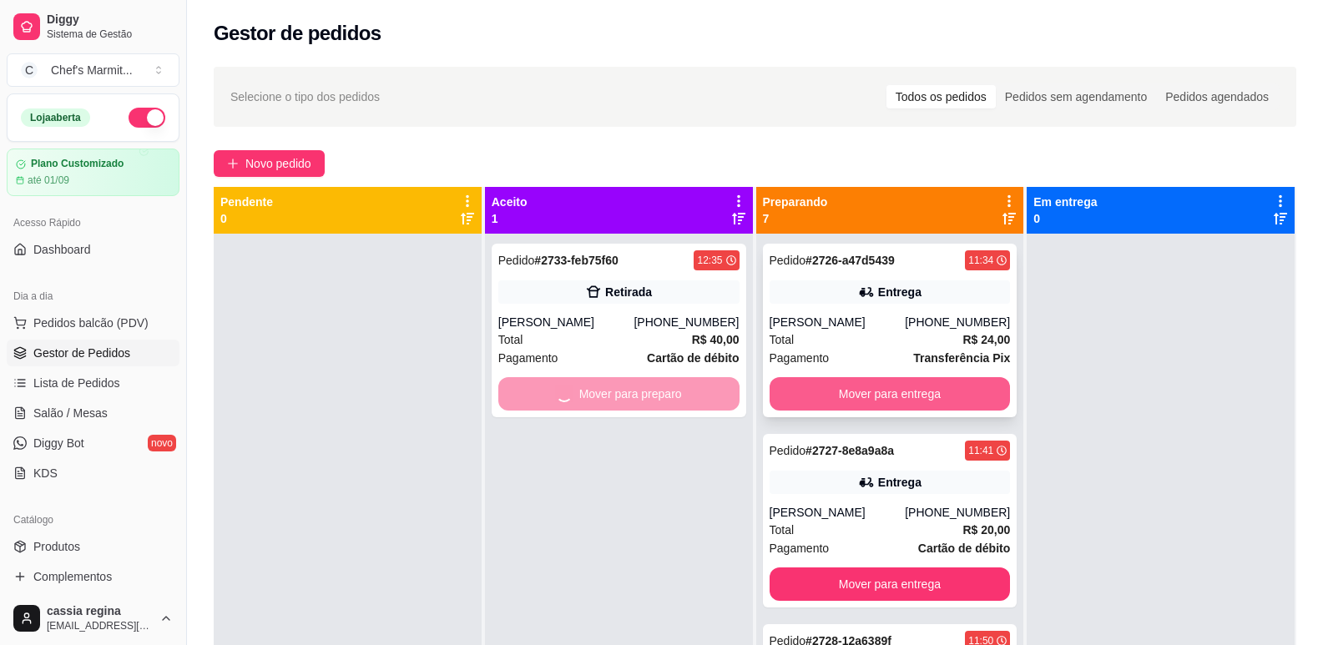
click at [877, 383] on button "Mover para entrega" at bounding box center [890, 393] width 241 height 33
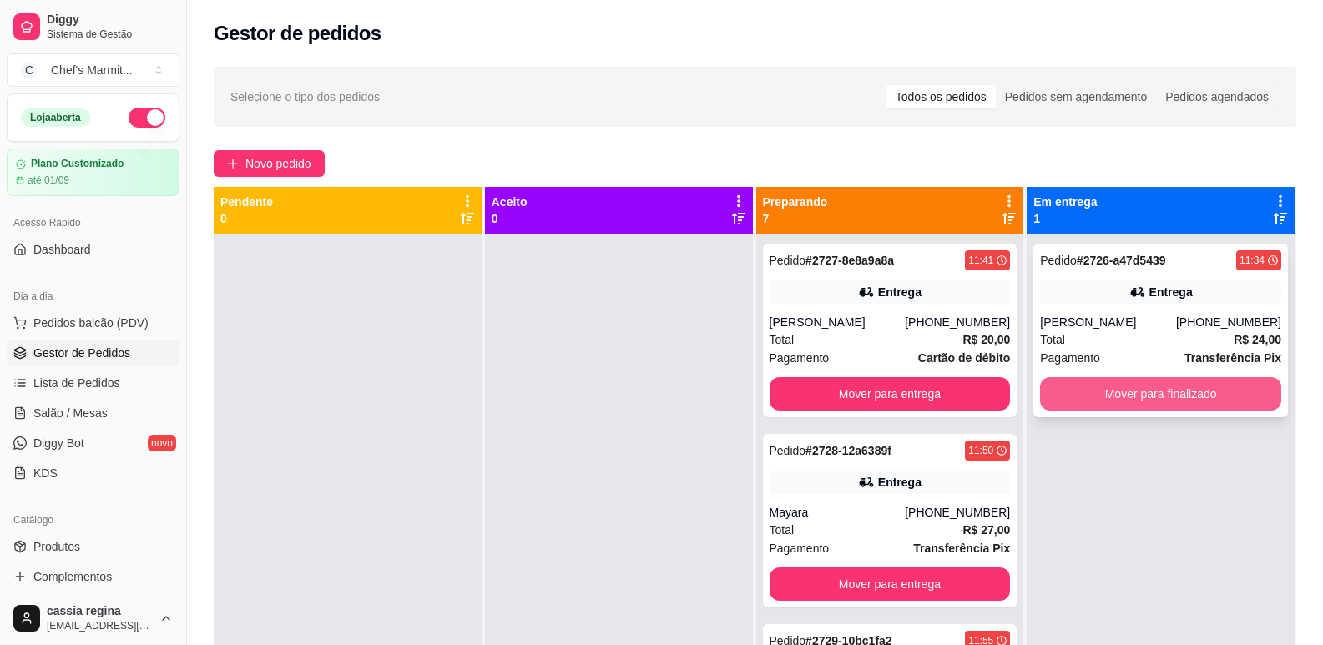
click at [1181, 393] on button "Mover para finalizado" at bounding box center [1160, 393] width 241 height 33
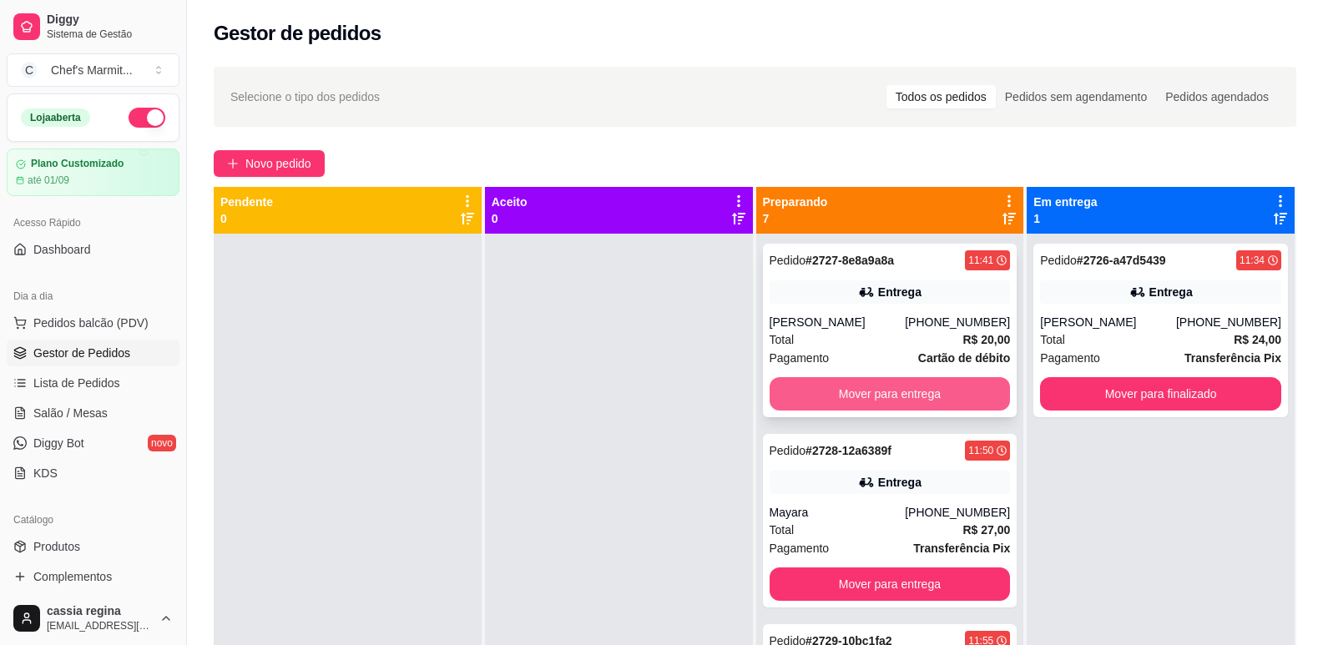
click at [943, 386] on button "Mover para entrega" at bounding box center [890, 393] width 241 height 33
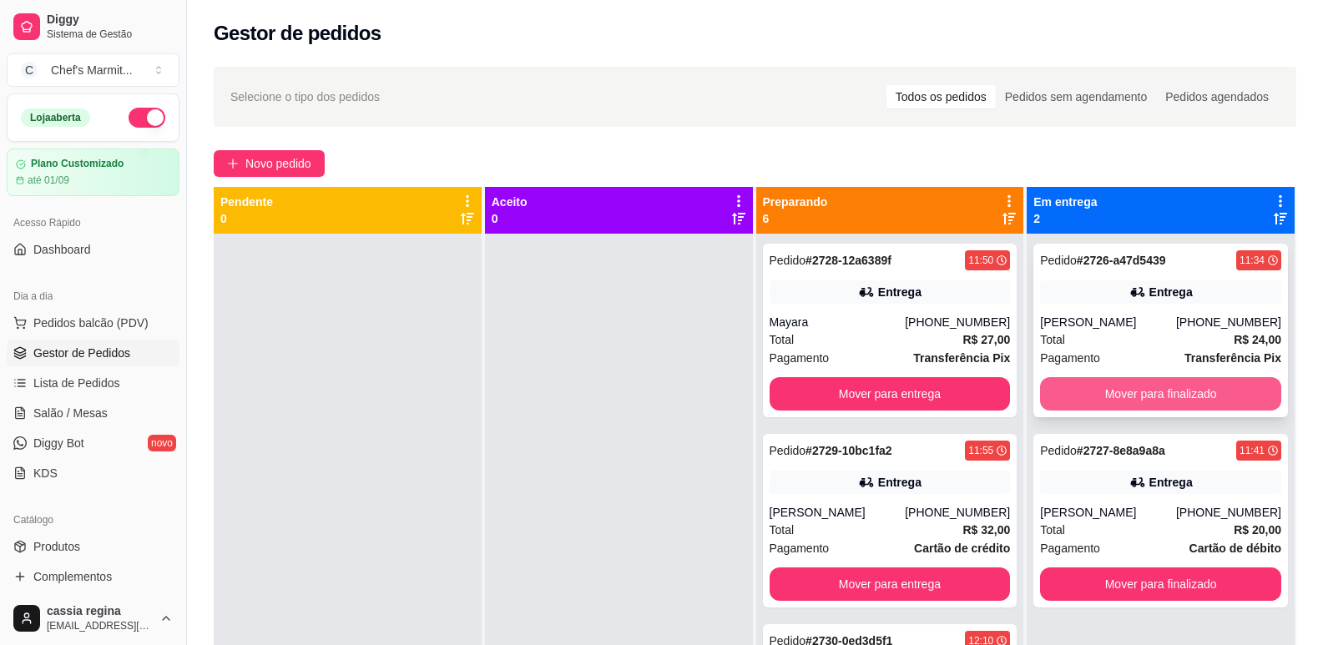
click at [1156, 396] on button "Mover para finalizado" at bounding box center [1160, 393] width 241 height 33
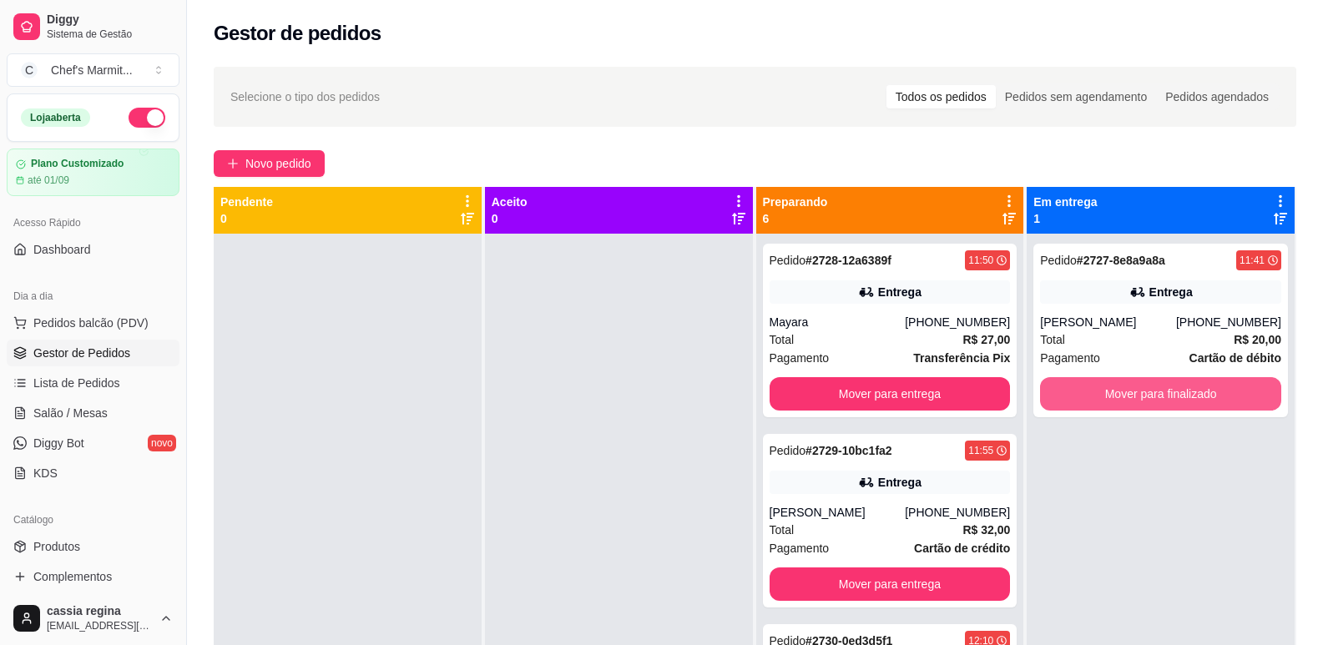
click at [1157, 396] on button "Mover para finalizado" at bounding box center [1160, 393] width 241 height 33
click at [1158, 399] on button "Mover para finalizado" at bounding box center [1161, 394] width 234 height 33
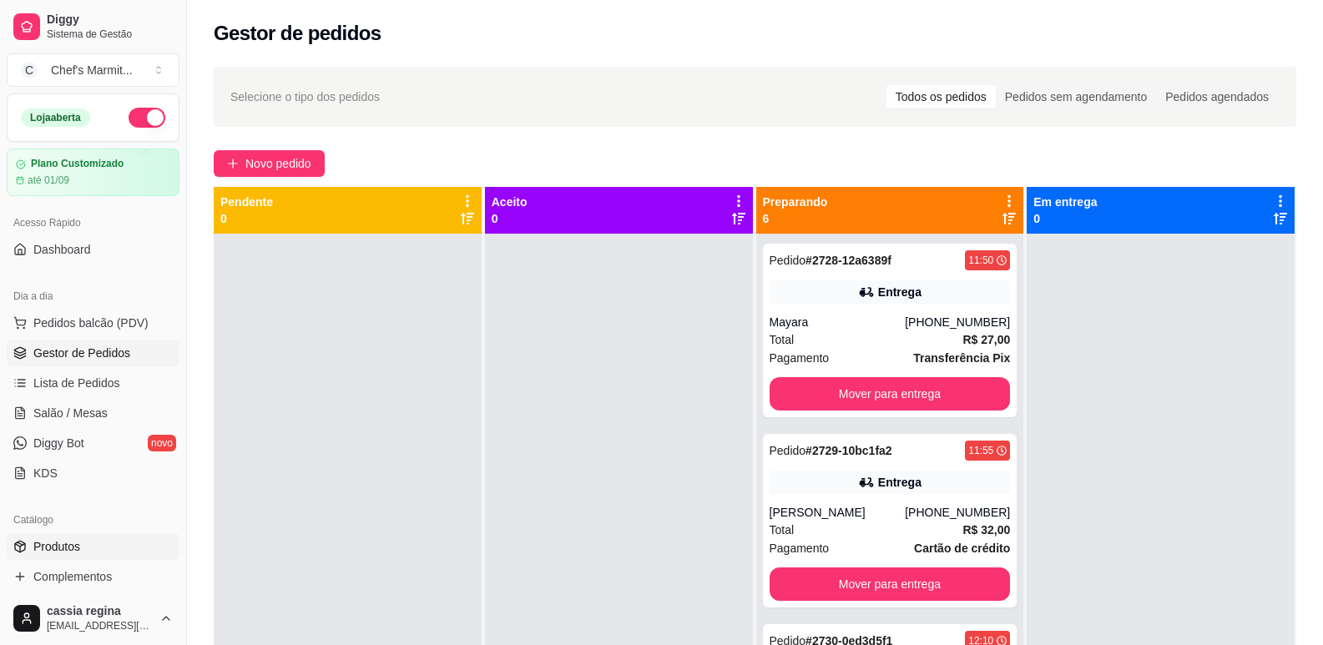
click at [92, 540] on link "Produtos" at bounding box center [93, 546] width 173 height 27
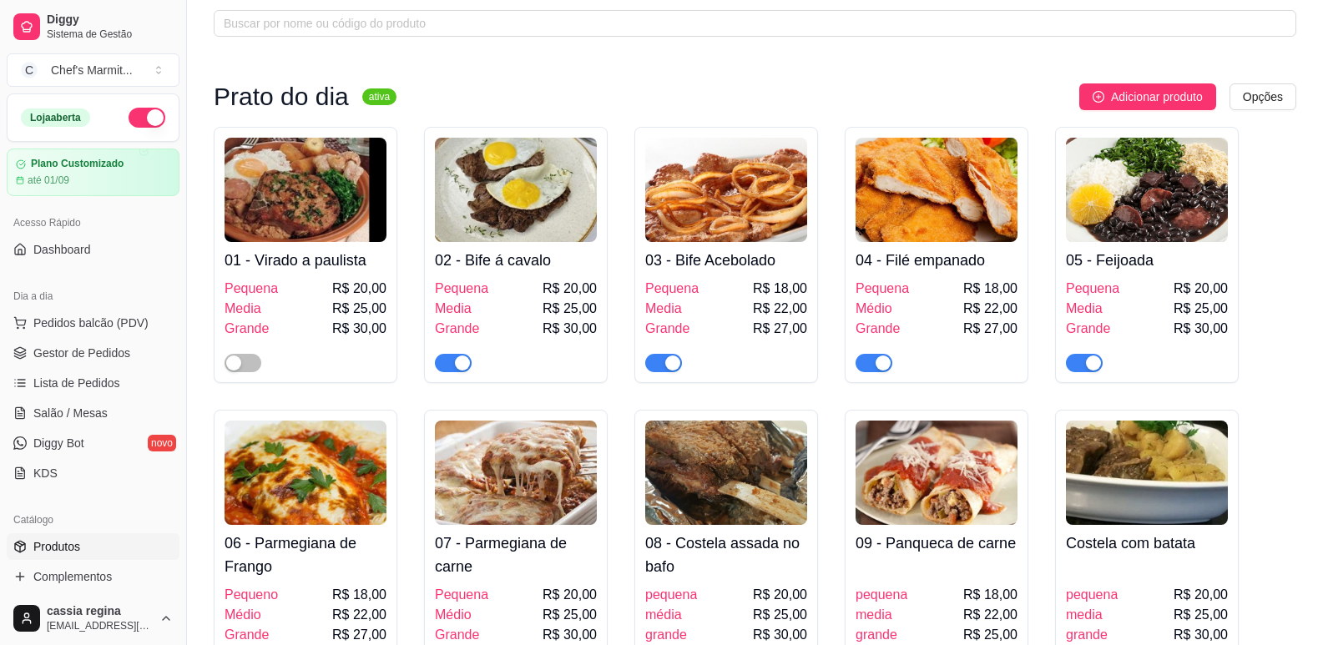
scroll to position [167, 0]
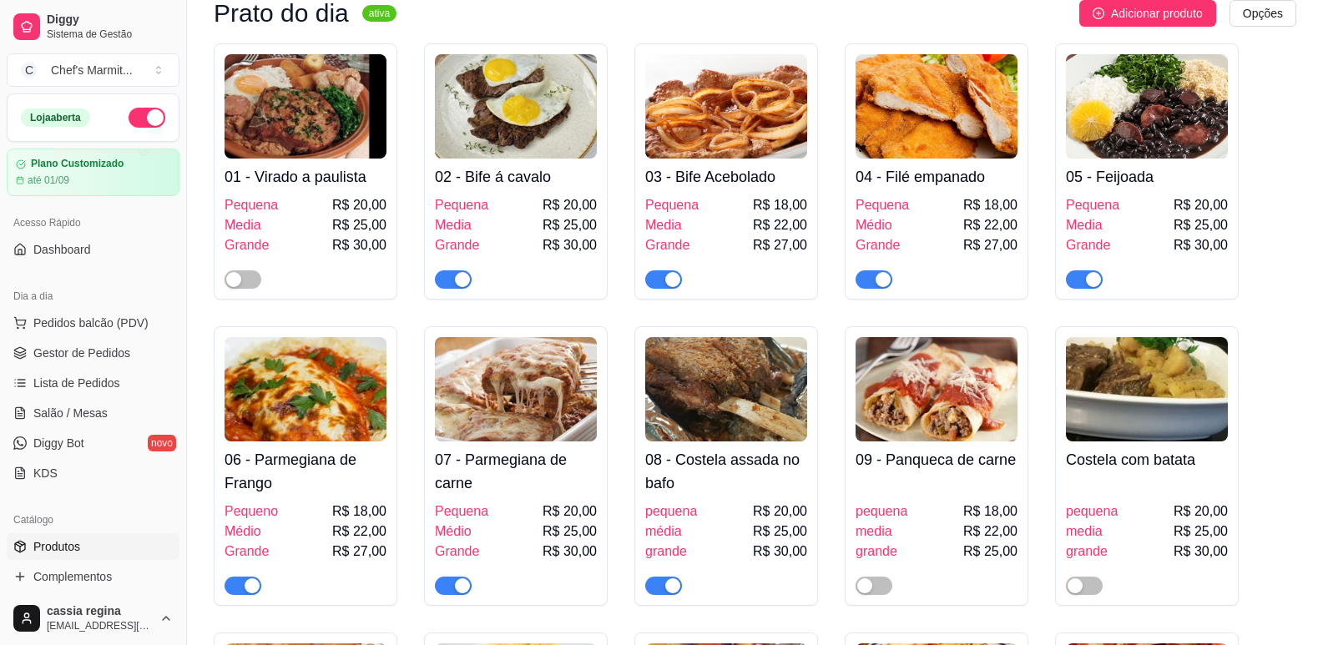
click at [674, 584] on div "button" at bounding box center [672, 585] width 15 height 15
click at [63, 341] on link "Gestor de Pedidos" at bounding box center [93, 353] width 173 height 27
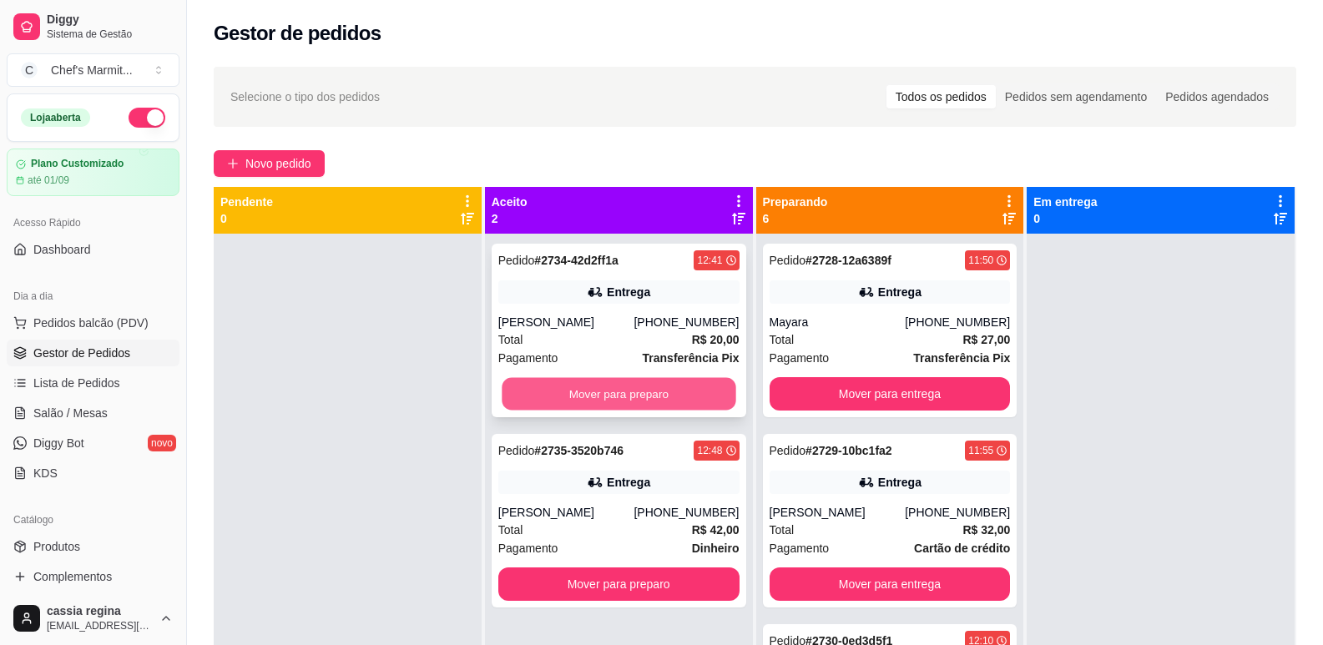
click at [599, 389] on button "Mover para preparo" at bounding box center [619, 394] width 234 height 33
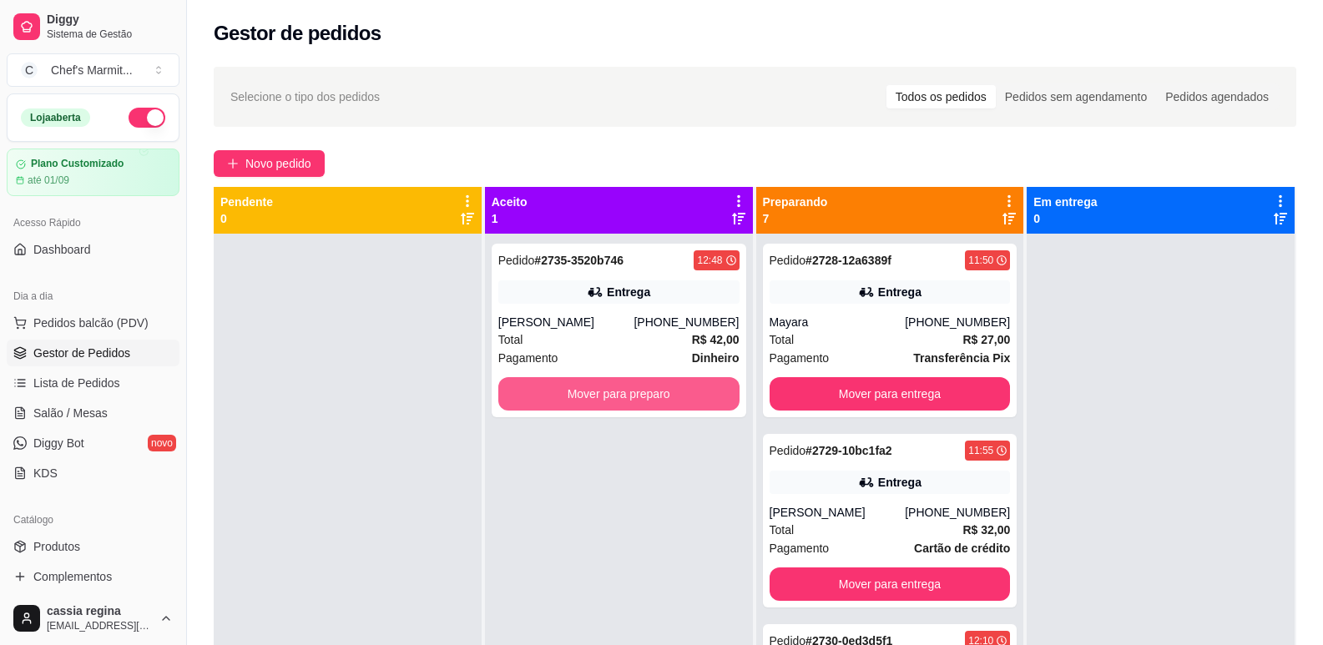
click at [640, 391] on button "Mover para preparo" at bounding box center [618, 393] width 241 height 33
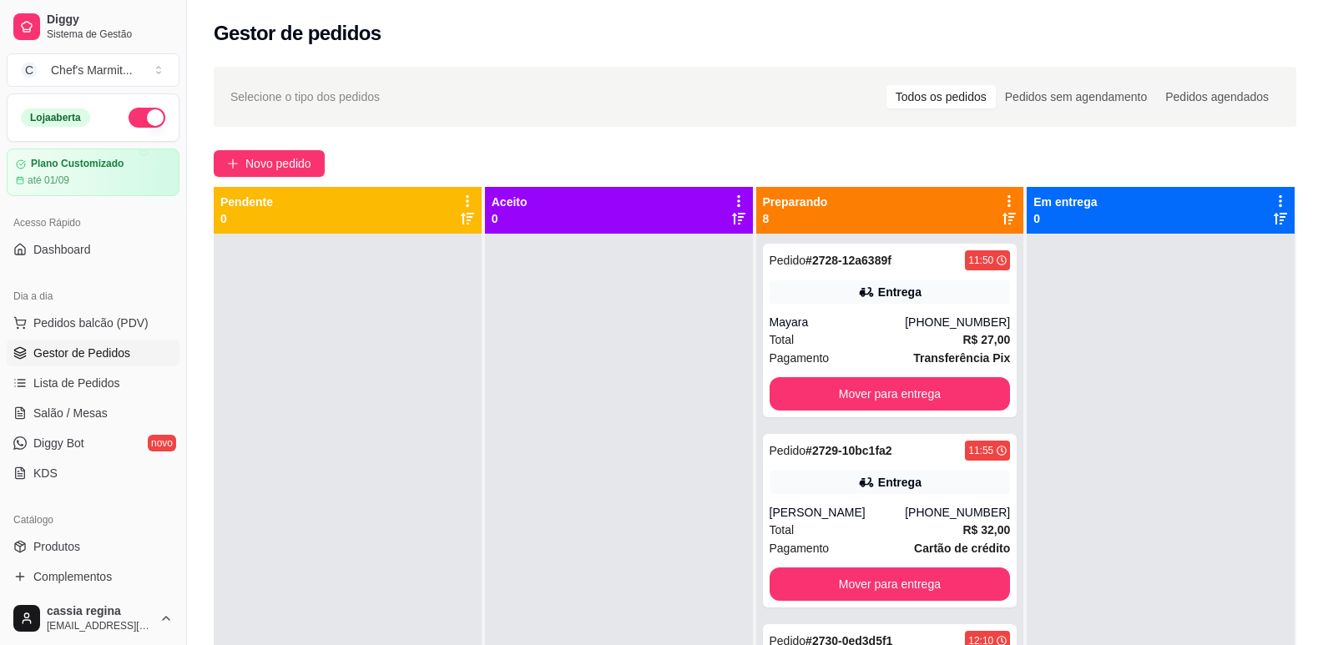
scroll to position [47, 0]
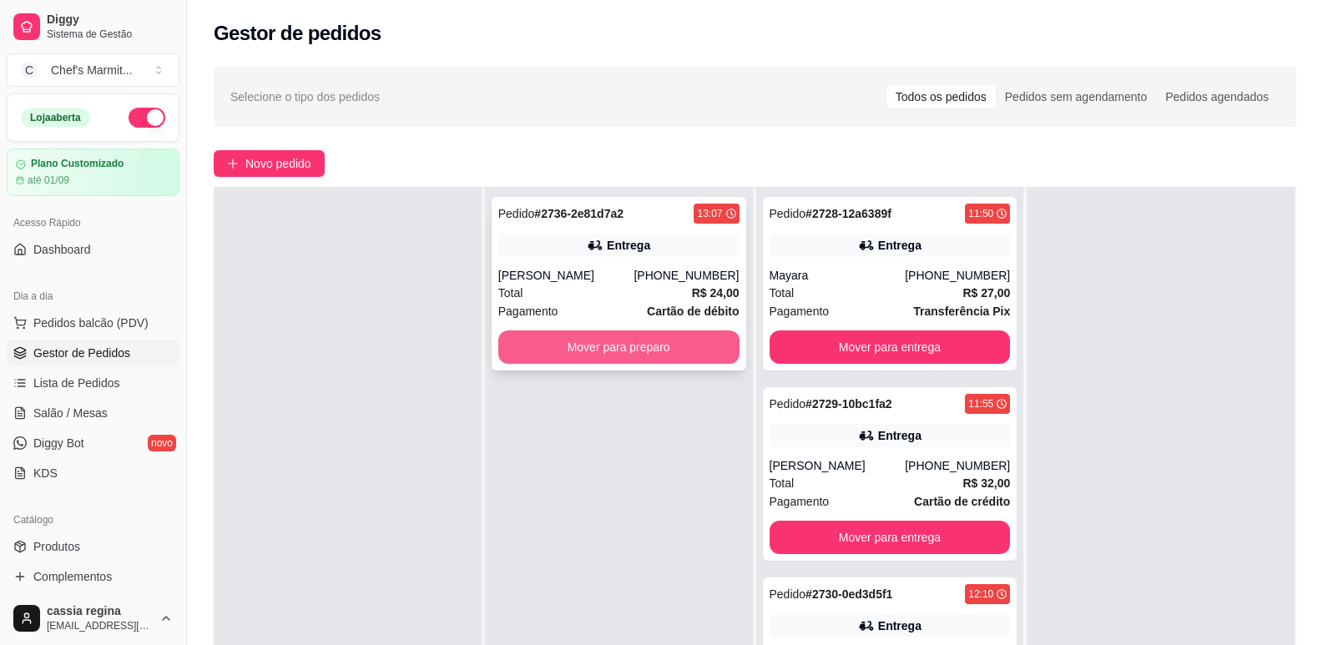
click at [685, 345] on button "Mover para preparo" at bounding box center [618, 347] width 241 height 33
click at [710, 353] on button "Mover para preparo" at bounding box center [619, 347] width 234 height 33
click at [647, 348] on button "Mover para preparo" at bounding box center [618, 347] width 241 height 33
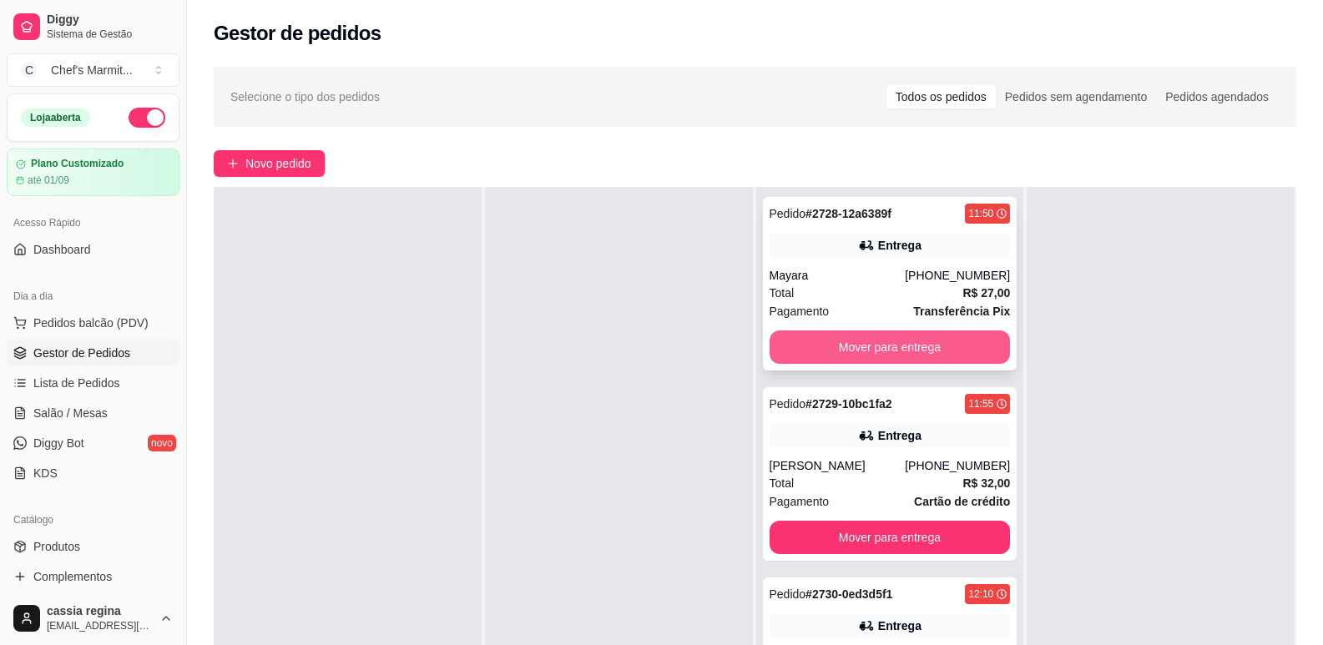
click at [900, 346] on button "Mover para entrega" at bounding box center [890, 347] width 241 height 33
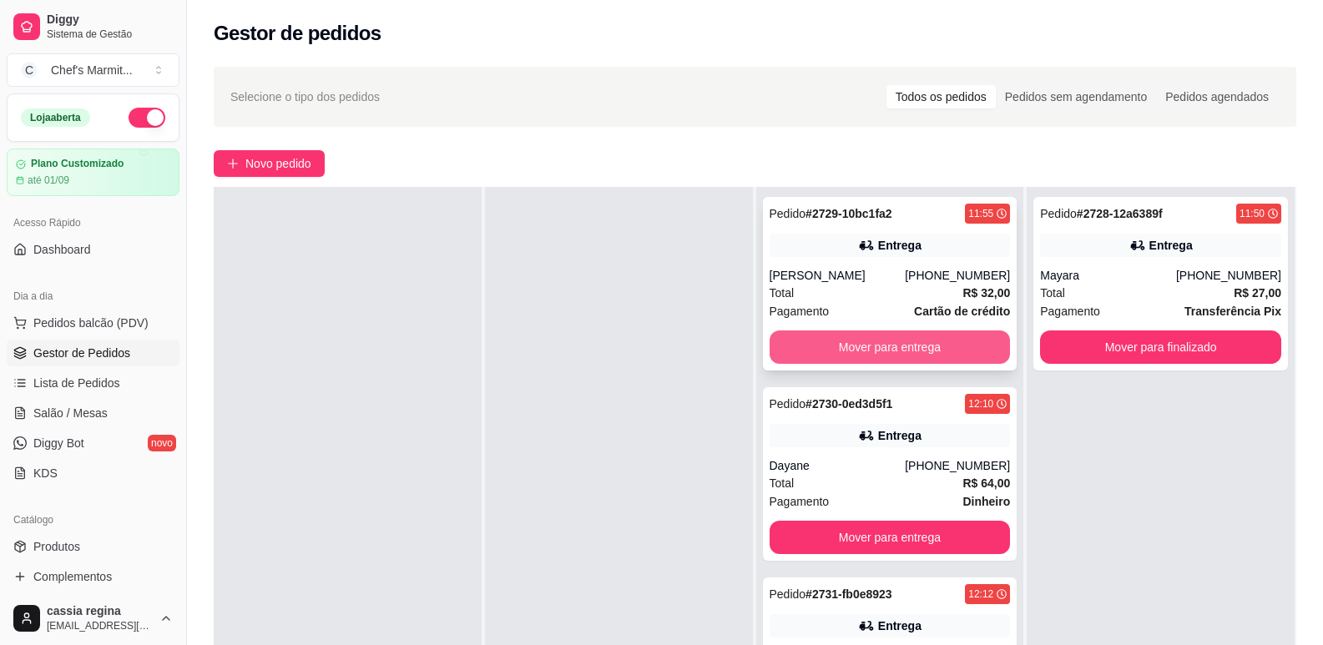
click at [925, 345] on button "Mover para entrega" at bounding box center [890, 347] width 241 height 33
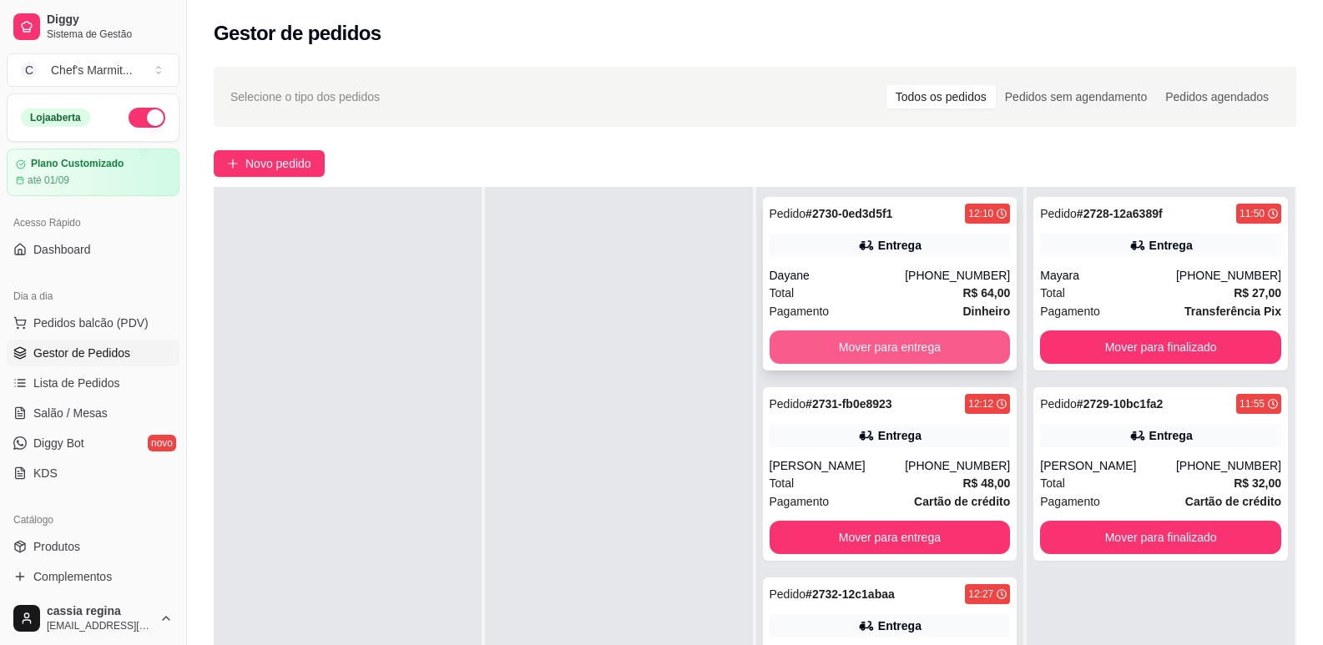
click at [944, 345] on button "Mover para entrega" at bounding box center [890, 347] width 241 height 33
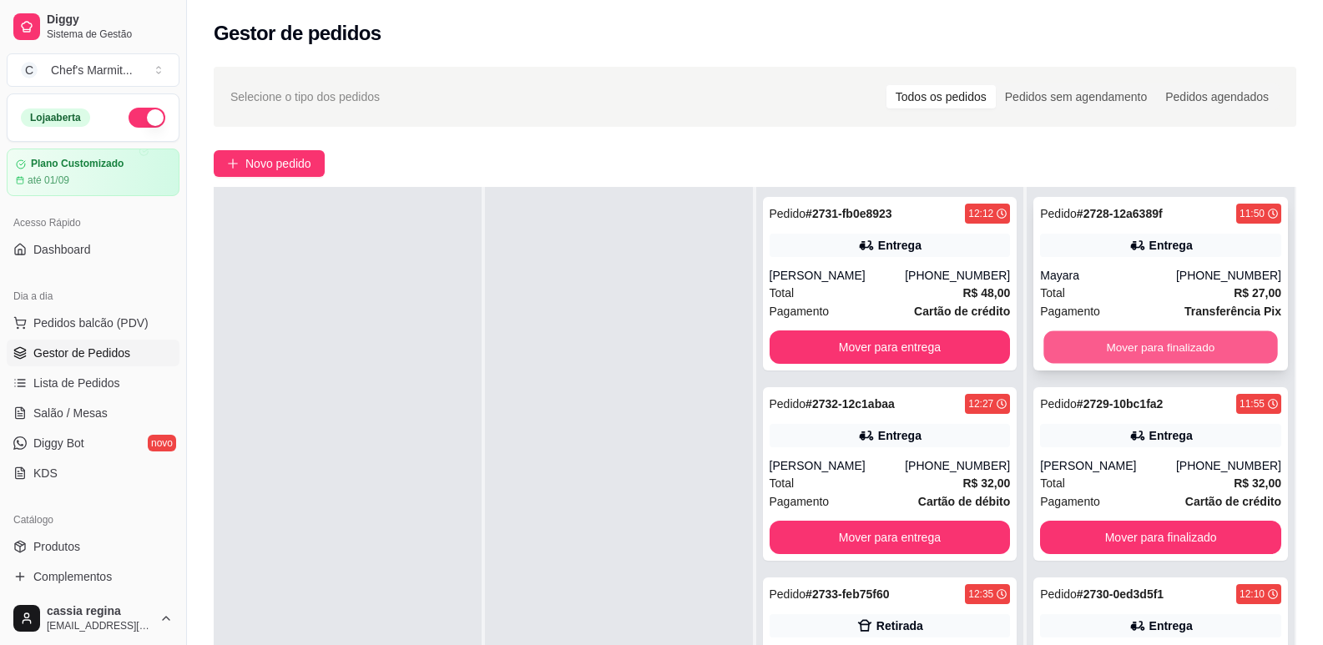
click at [1157, 352] on button "Mover para finalizado" at bounding box center [1161, 347] width 234 height 33
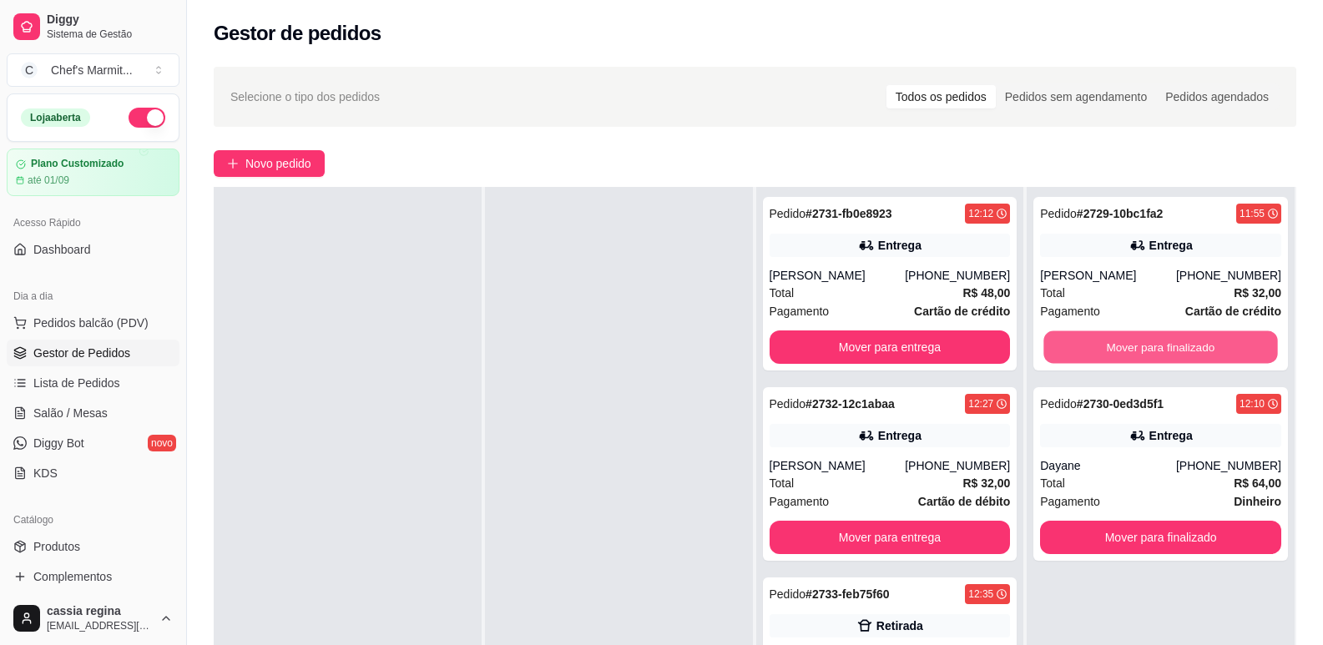
click at [1167, 347] on button "Mover para finalizado" at bounding box center [1161, 347] width 234 height 33
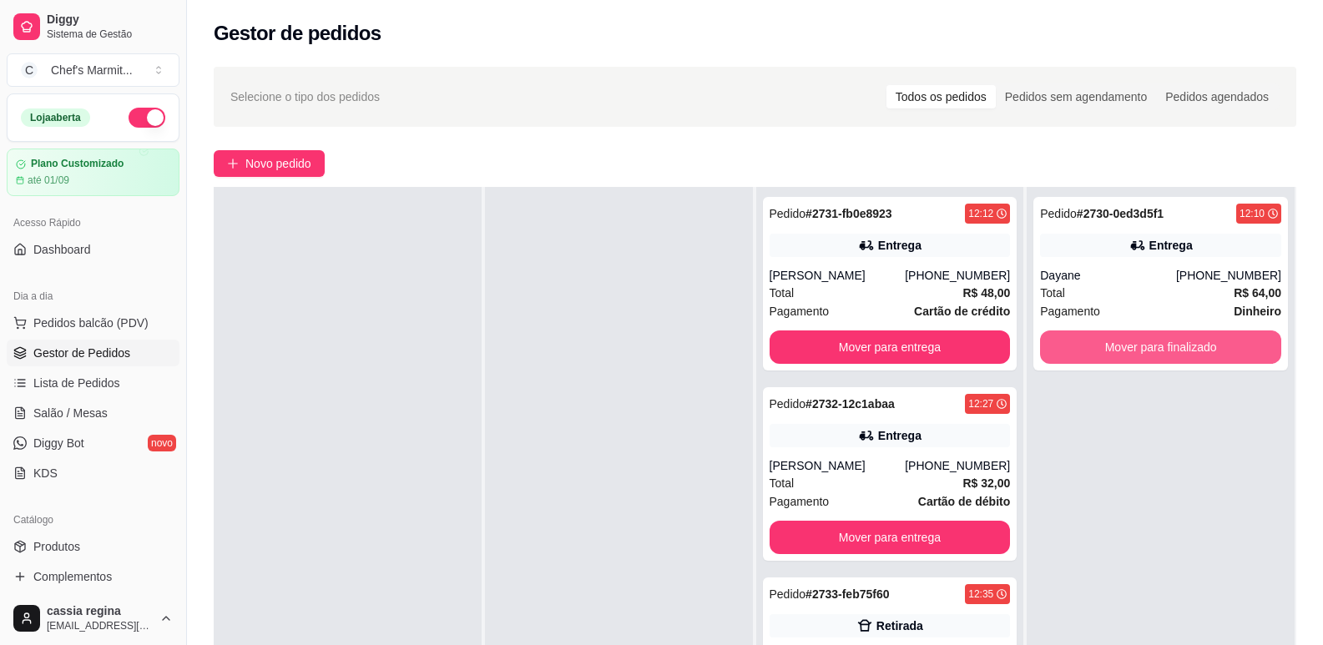
click at [1167, 347] on button "Mover para finalizado" at bounding box center [1160, 347] width 241 height 33
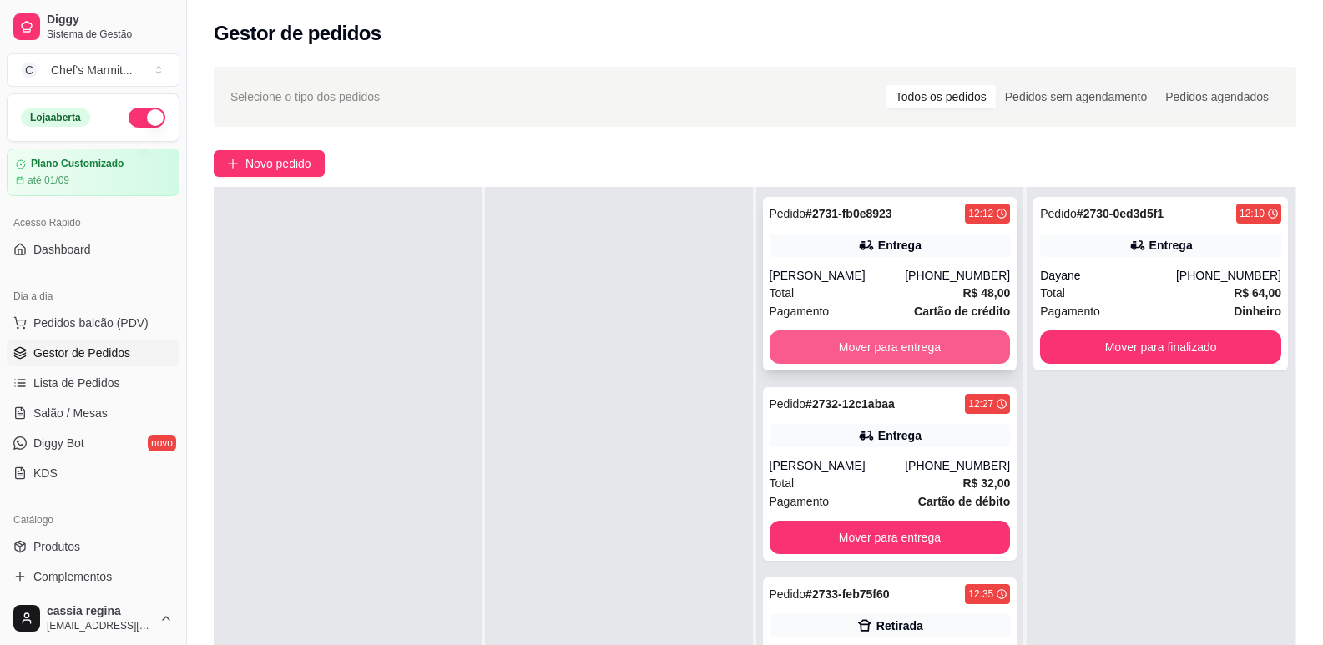
click at [935, 360] on button "Mover para entrega" at bounding box center [890, 347] width 241 height 33
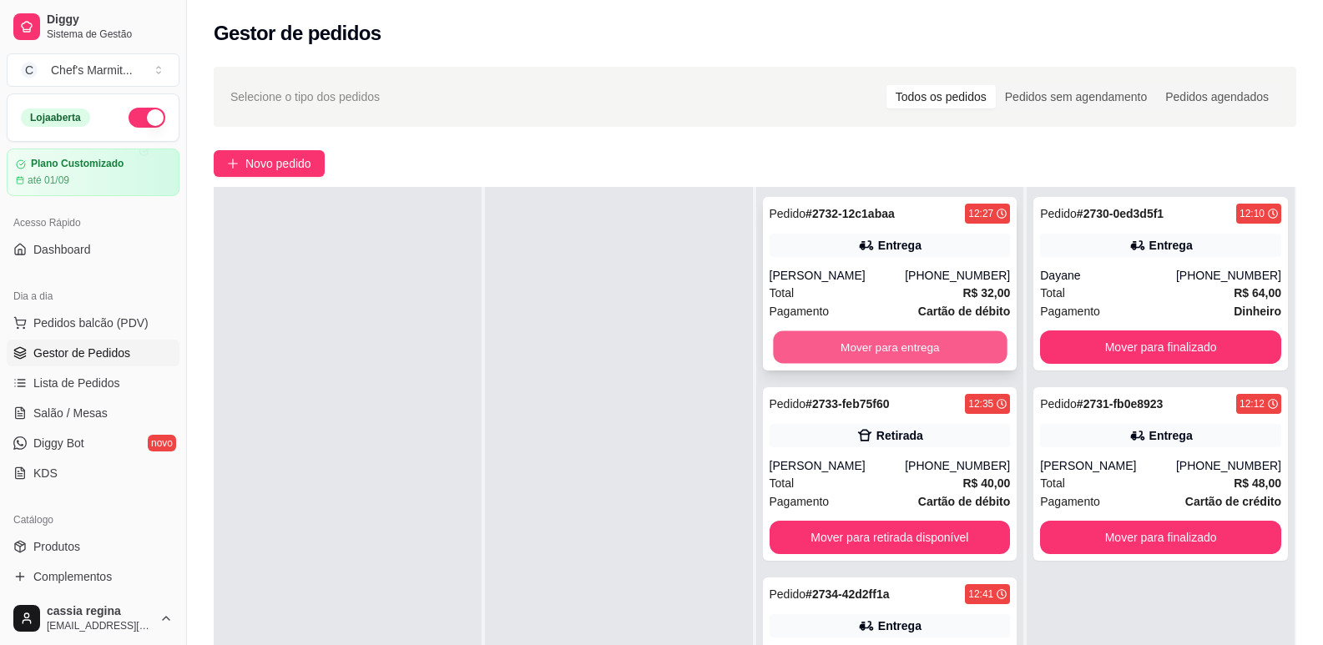
click at [952, 348] on button "Mover para entrega" at bounding box center [890, 347] width 234 height 33
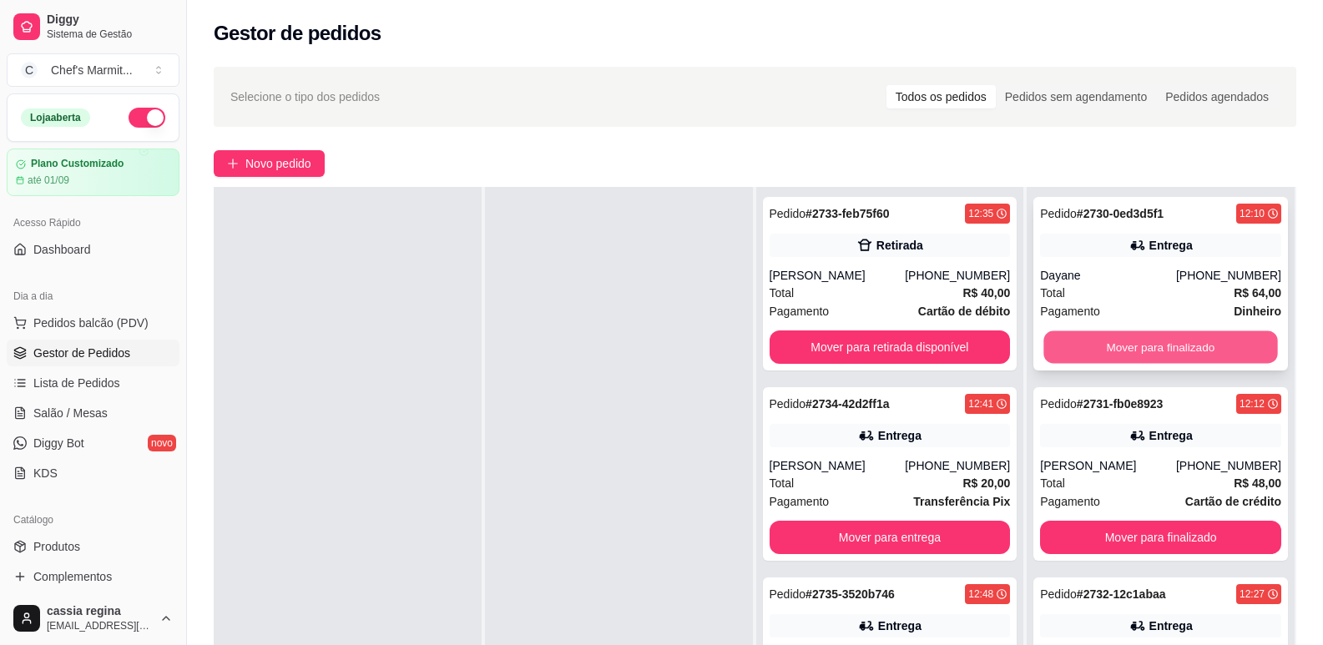
click at [1117, 339] on button "Mover para finalizado" at bounding box center [1161, 347] width 234 height 33
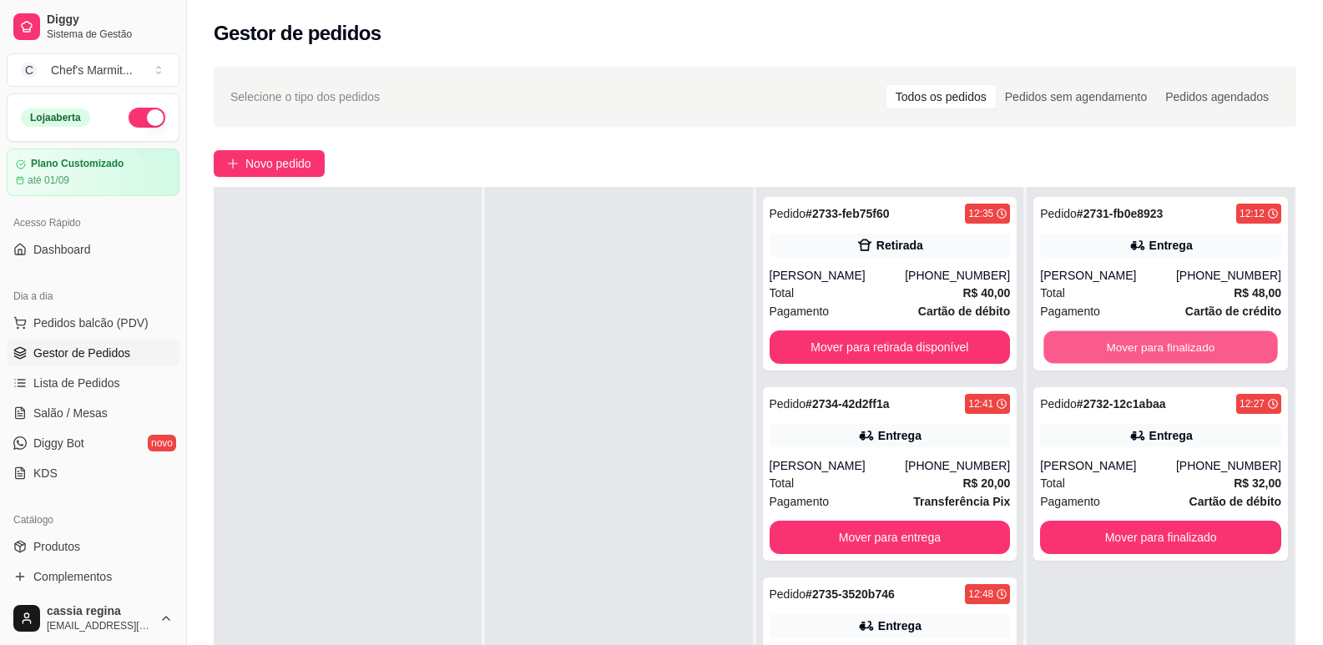
click at [1134, 339] on button "Mover para finalizado" at bounding box center [1161, 347] width 234 height 33
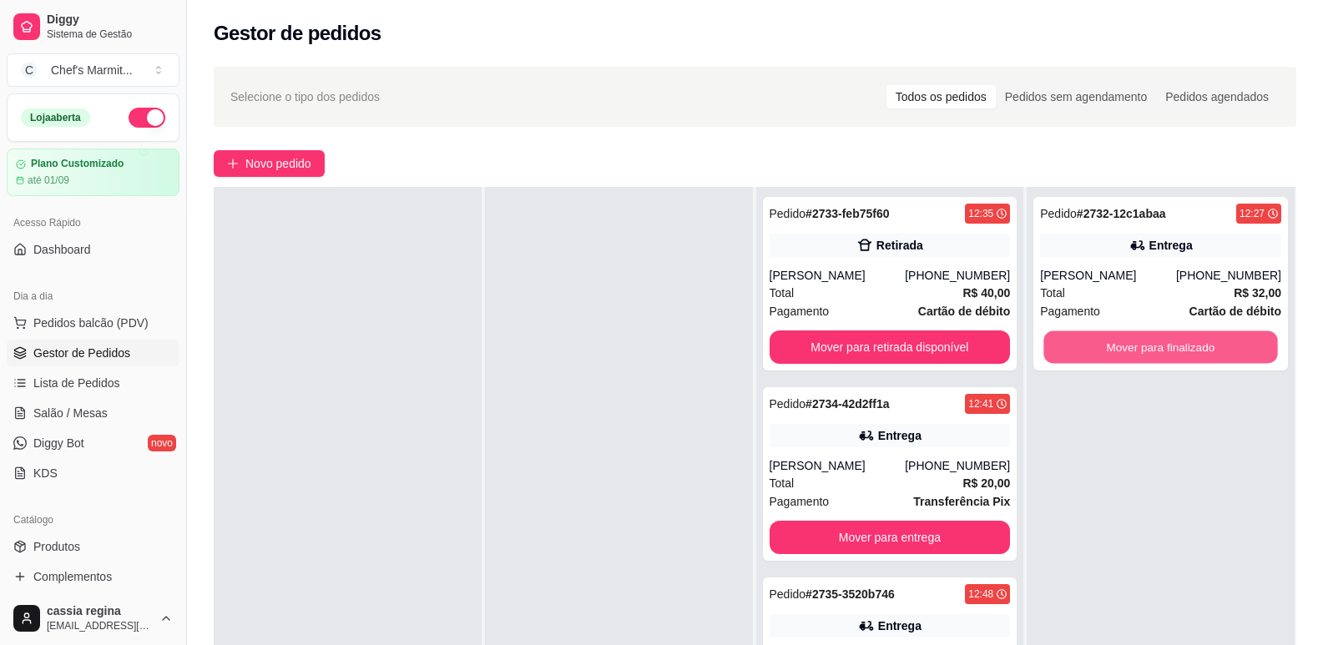
click at [1134, 339] on button "Mover para finalizado" at bounding box center [1161, 347] width 234 height 33
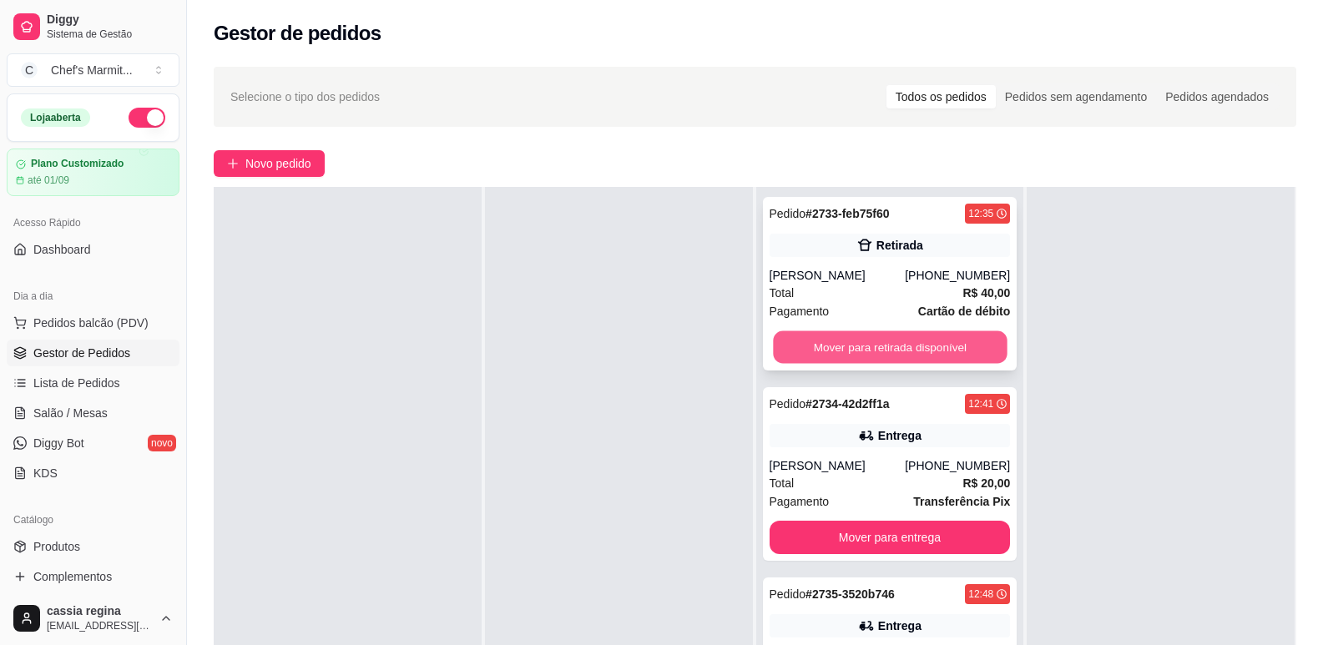
click at [929, 343] on button "Mover para retirada disponível" at bounding box center [890, 347] width 234 height 33
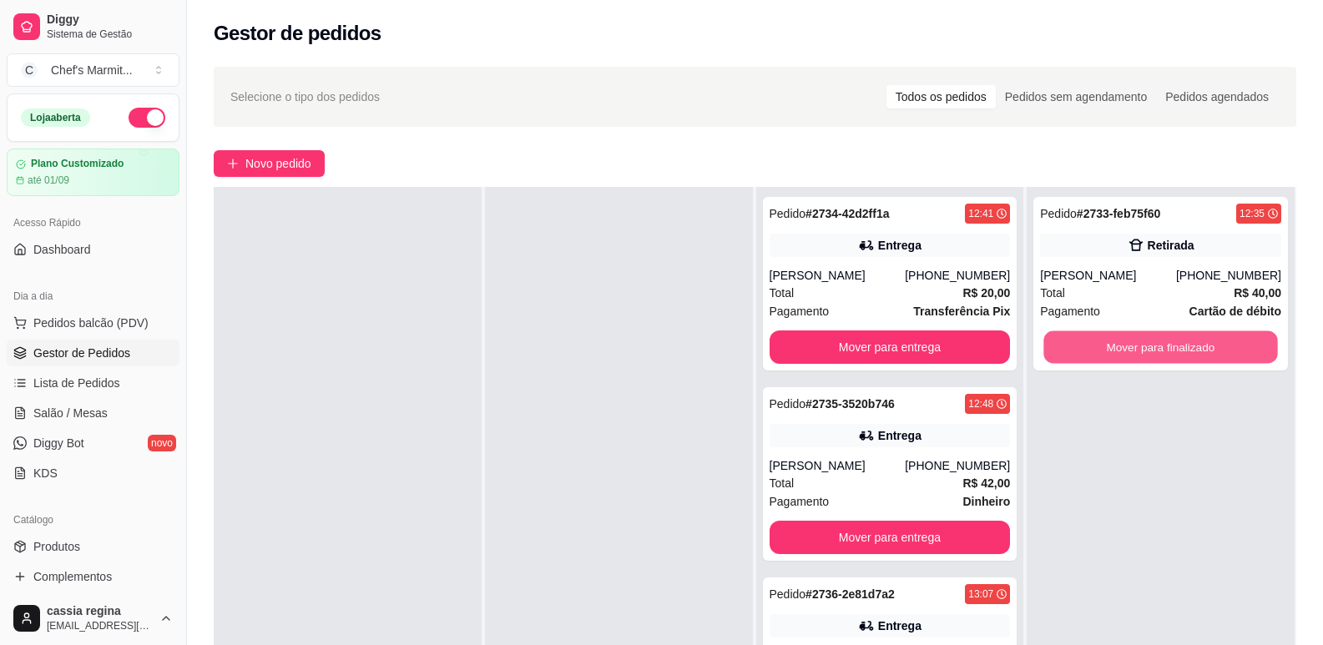
click at [1147, 343] on button "Mover para finalizado" at bounding box center [1161, 347] width 234 height 33
click at [1156, 331] on button "Mover para finalizado" at bounding box center [1160, 347] width 241 height 33
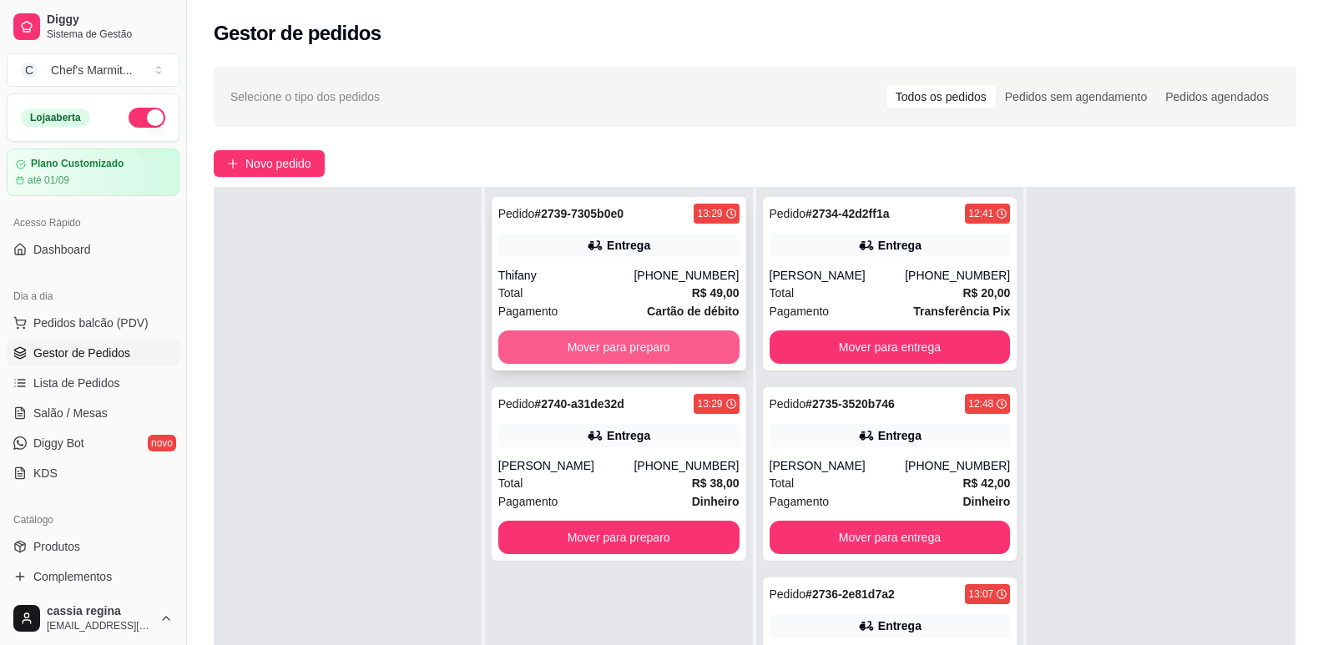
click at [582, 351] on button "Mover para preparo" at bounding box center [618, 347] width 241 height 33
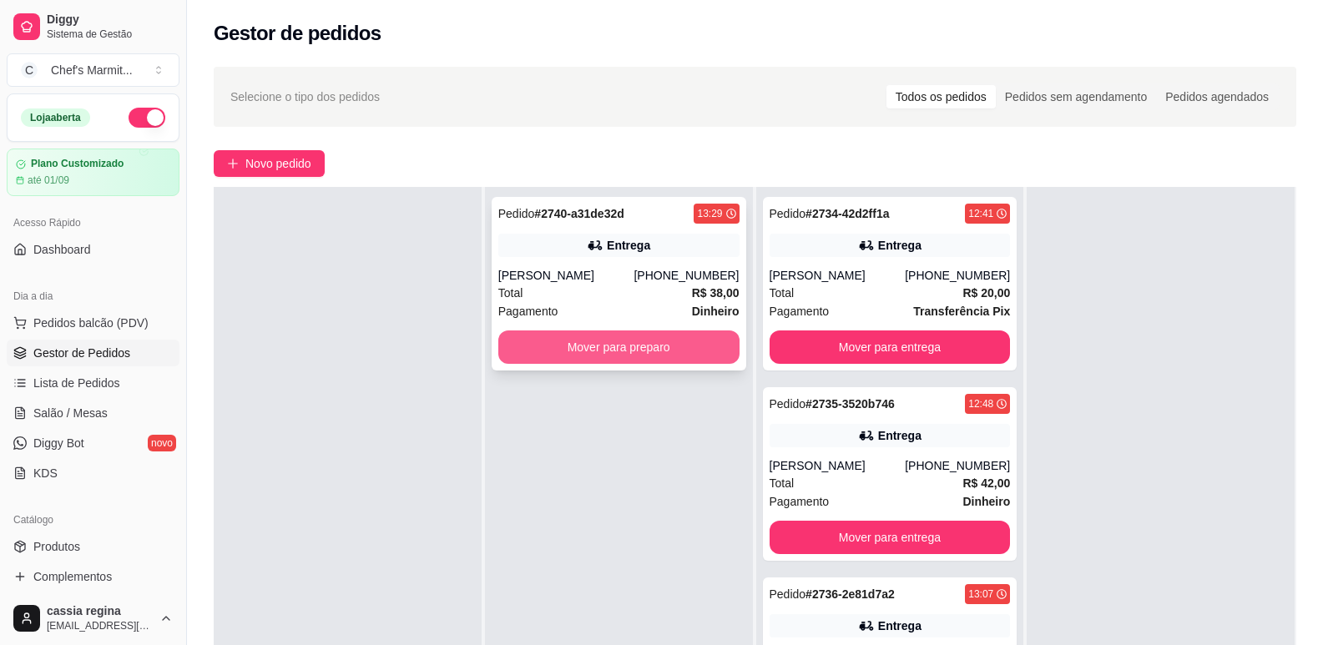
click at [592, 355] on button "Mover para preparo" at bounding box center [618, 347] width 241 height 33
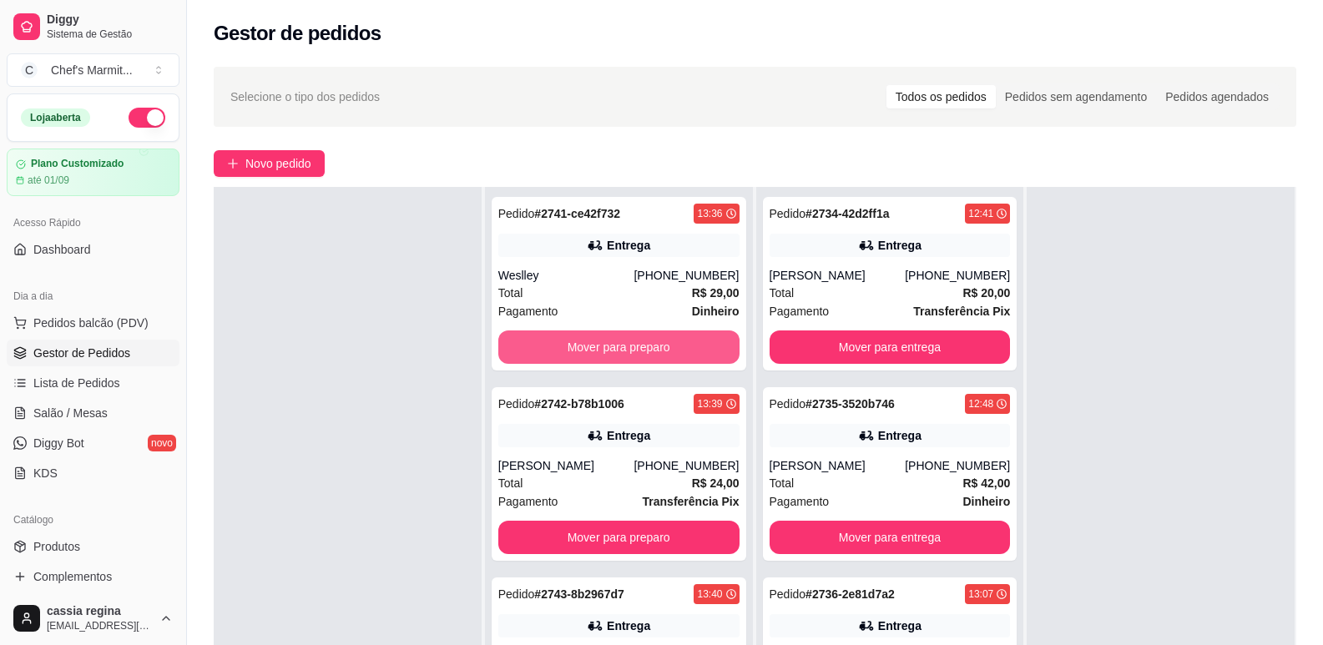
click at [400, 132] on div "Selecione o tipo dos pedidos Todos os pedidos Pedidos sem agendamento Pedidos a…" at bounding box center [755, 455] width 1136 height 796
click at [554, 190] on div "Pedido # 2741-ce42f732 13:36 Entrega Weslley [PHONE_NUMBER] Total R$ 29,00 Paga…" at bounding box center [619, 509] width 268 height 645
click at [614, 341] on button "Mover para preparo" at bounding box center [618, 347] width 241 height 33
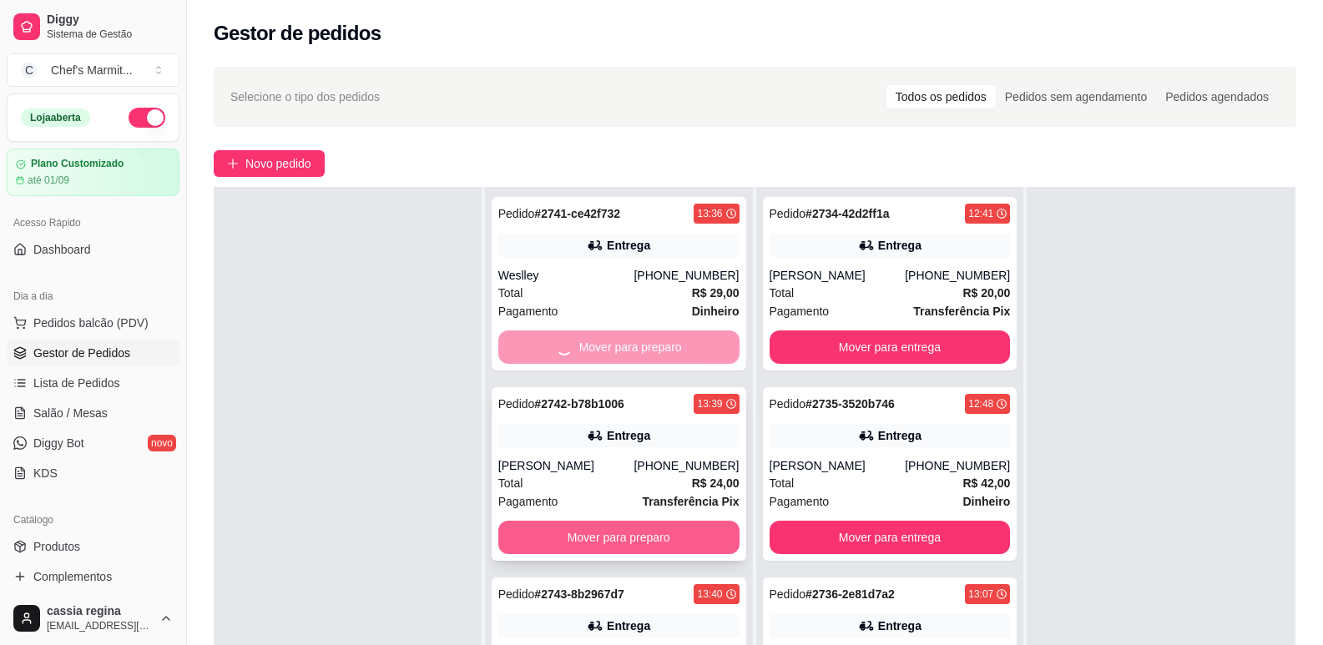
click at [568, 544] on div "Pedido # 2741-ce42f732 13:36 Entrega Weslley [PHONE_NUMBER] Total R$ 29,00 Paga…" at bounding box center [619, 509] width 268 height 645
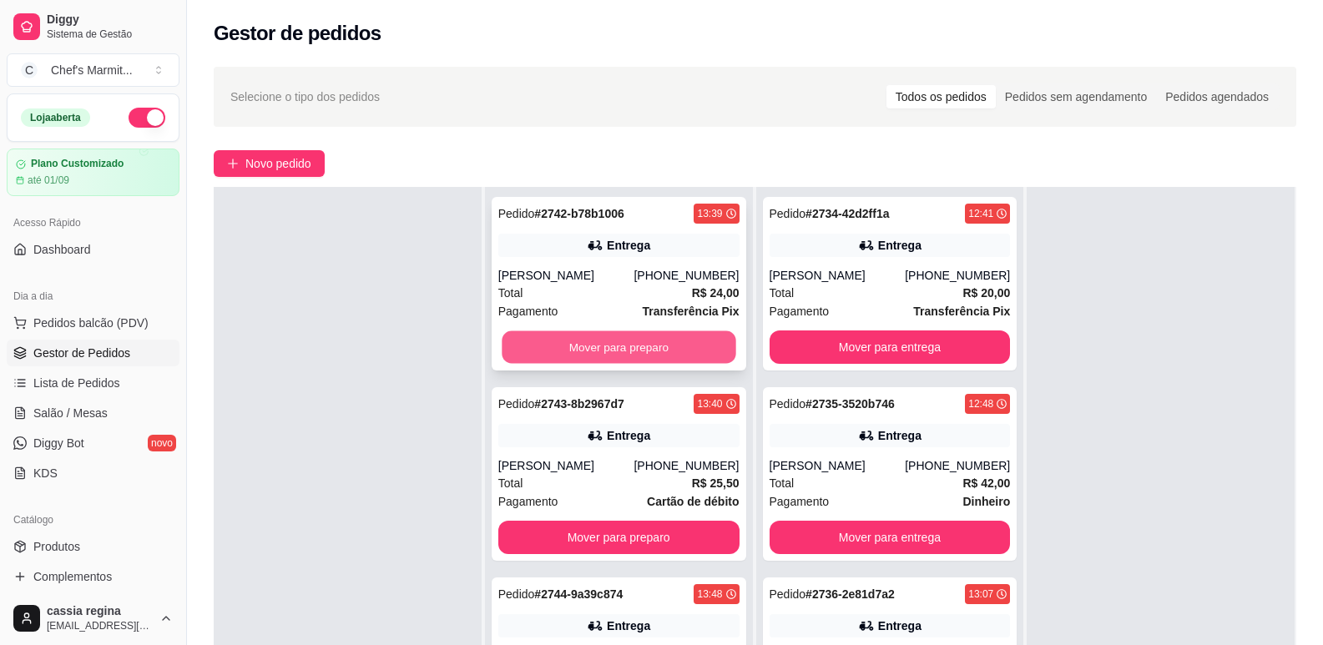
click at [615, 346] on button "Mover para preparo" at bounding box center [619, 347] width 234 height 33
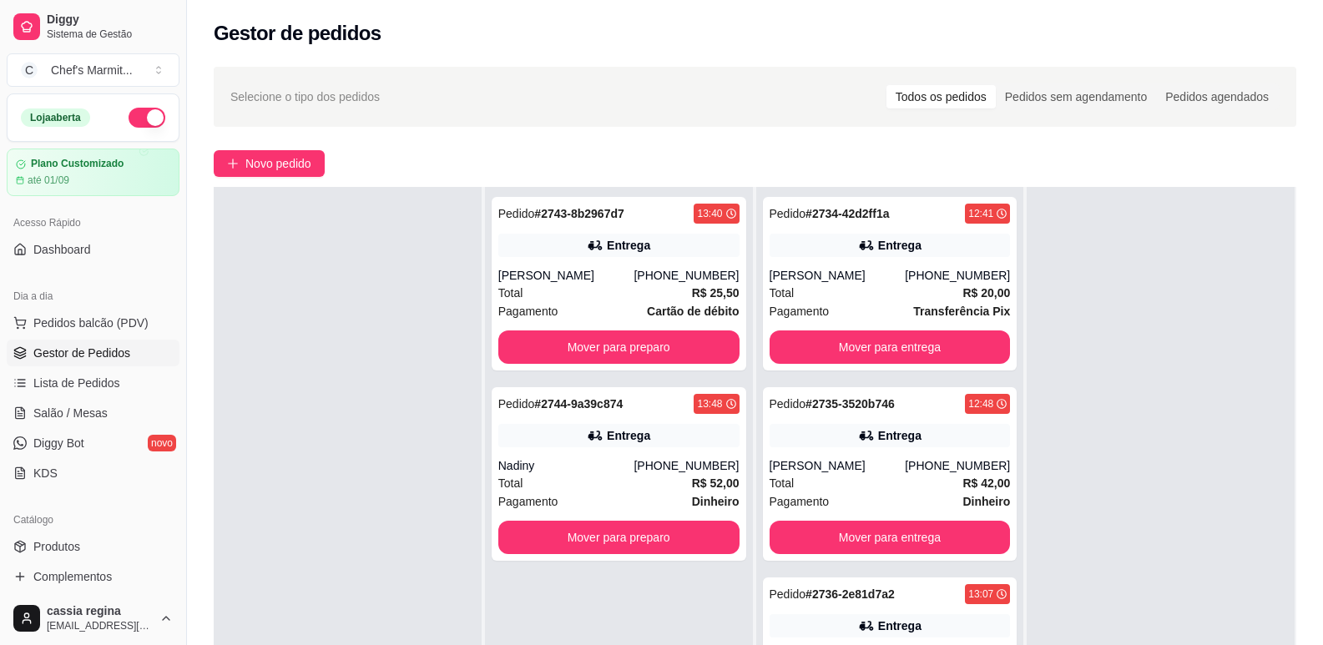
scroll to position [255, 0]
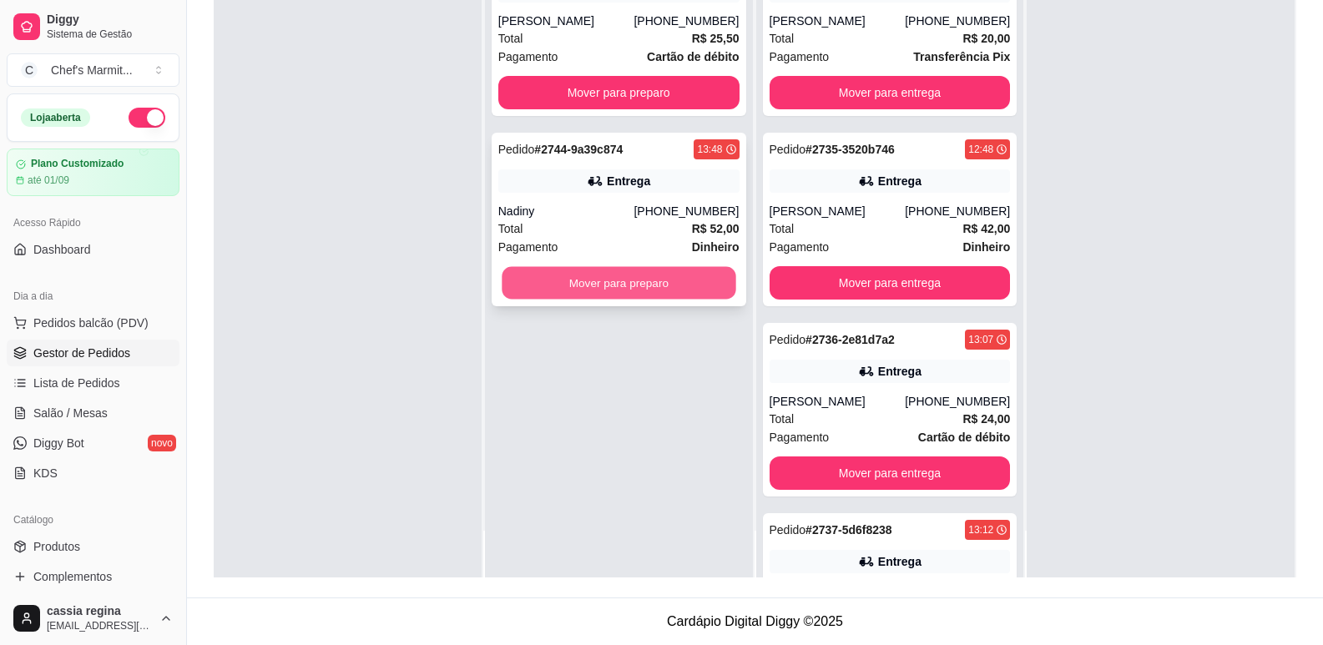
click at [606, 283] on button "Mover para preparo" at bounding box center [619, 283] width 234 height 33
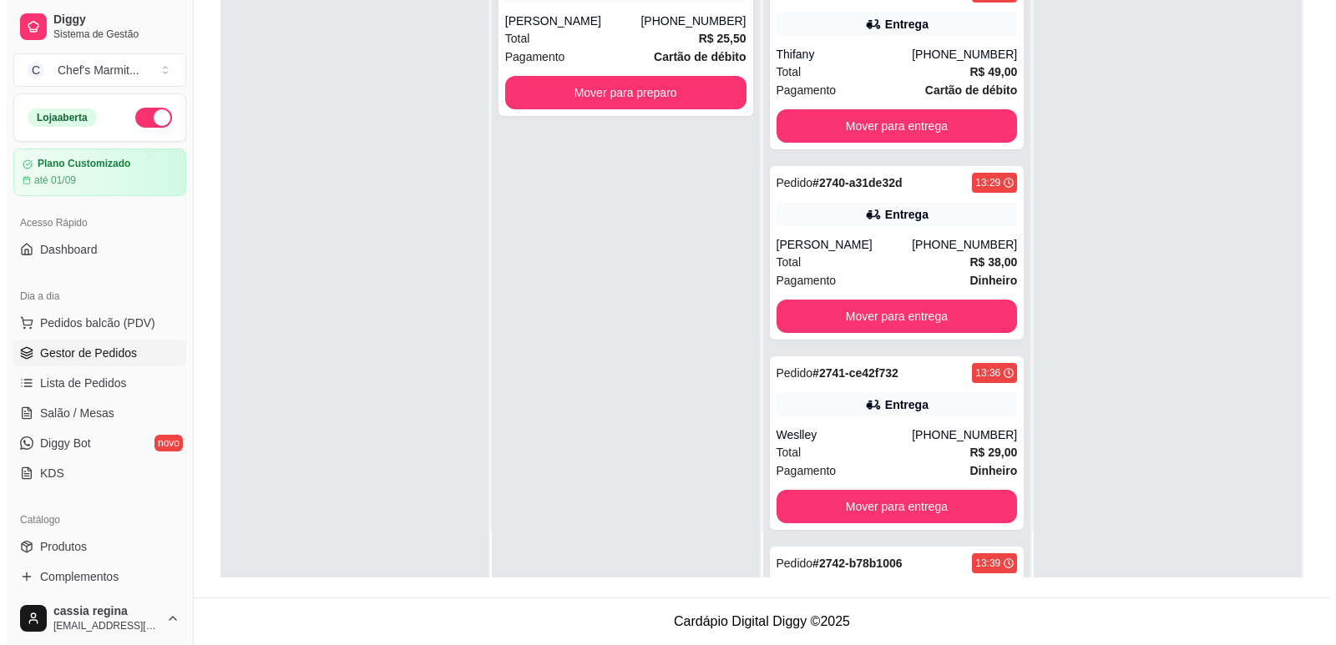
scroll to position [1085, 0]
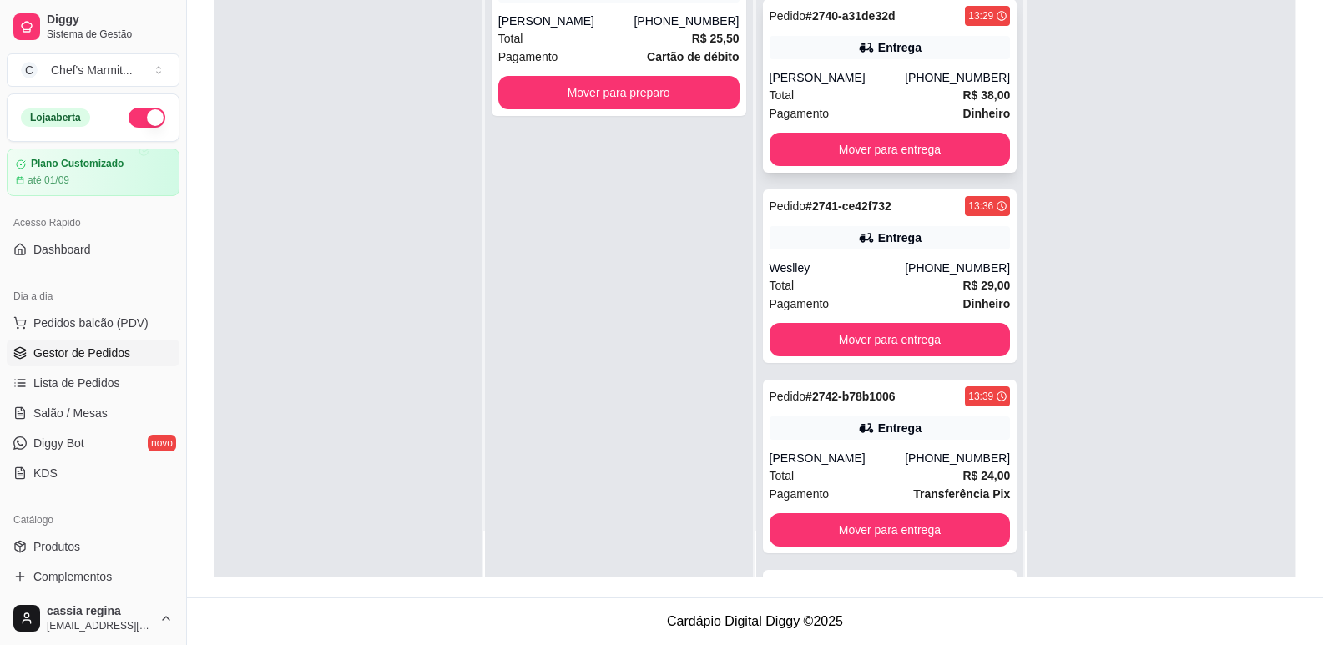
click at [841, 88] on div "Total R$ 38,00" at bounding box center [890, 95] width 241 height 18
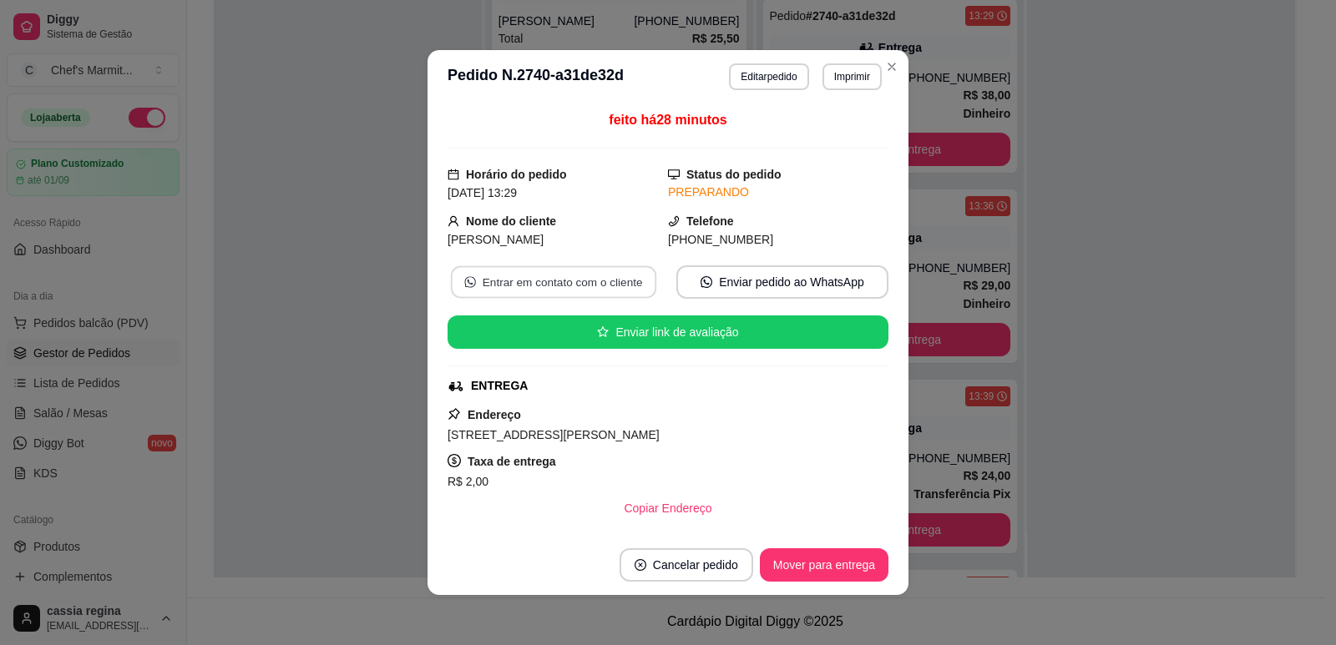
click at [620, 281] on button "Entrar em contato com o cliente" at bounding box center [553, 282] width 205 height 33
